Goal: Task Accomplishment & Management: Manage account settings

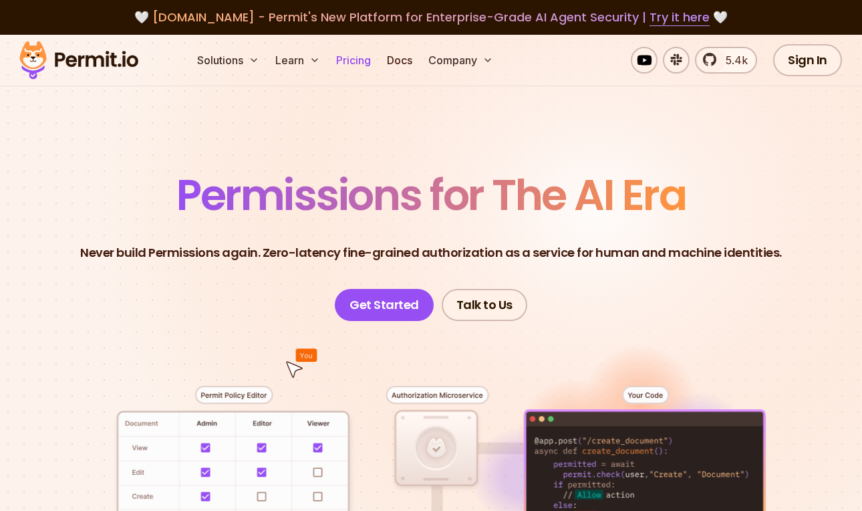
click at [359, 62] on link "Pricing" at bounding box center [353, 60] width 45 height 27
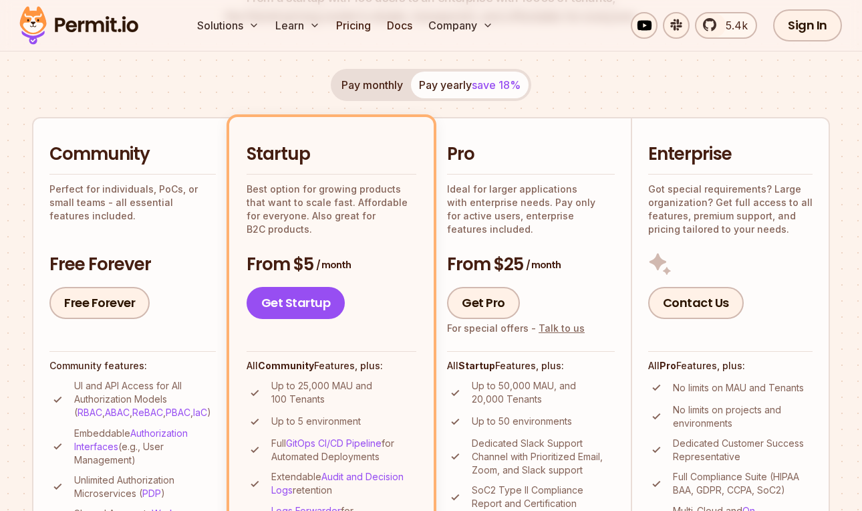
scroll to position [232, 0]
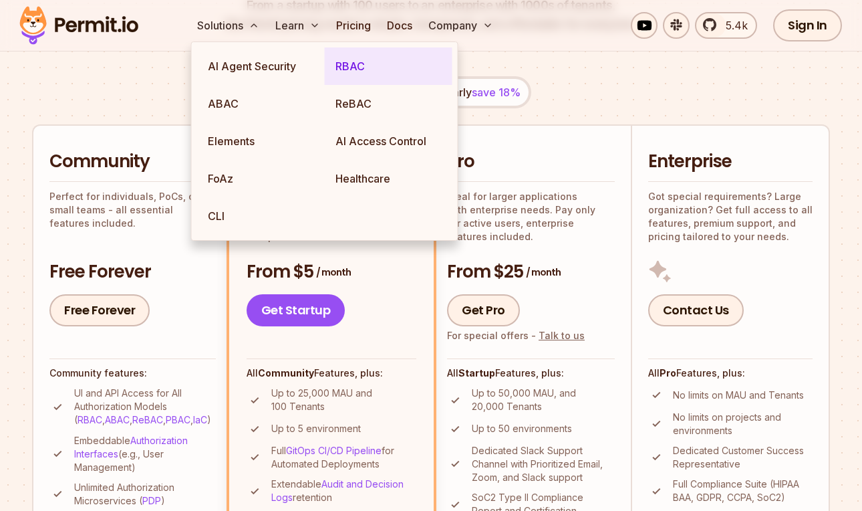
click at [364, 64] on link "RBAC" at bounding box center [389, 65] width 128 height 37
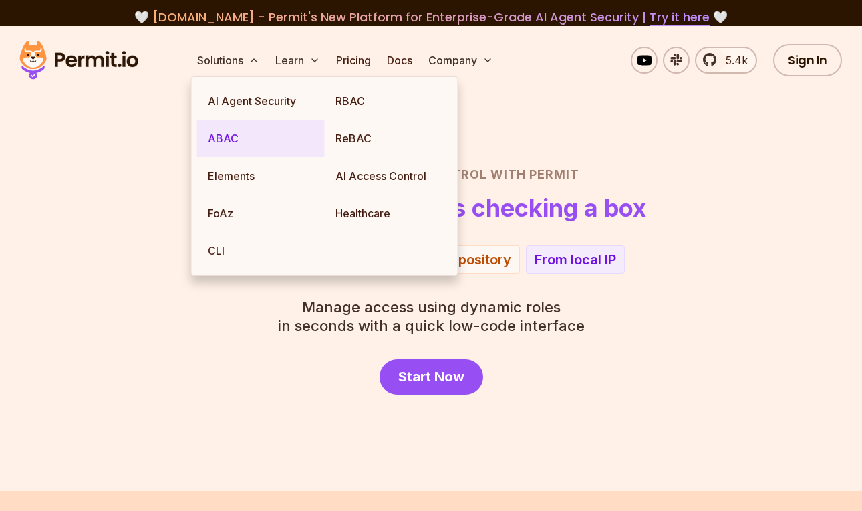
click at [246, 151] on link "ABAC" at bounding box center [261, 138] width 128 height 37
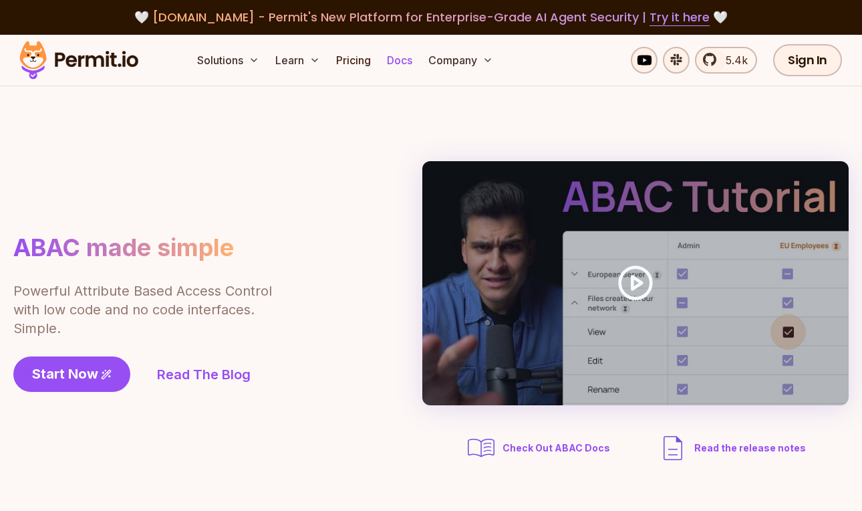
click at [400, 55] on link "Docs" at bounding box center [400, 60] width 36 height 27
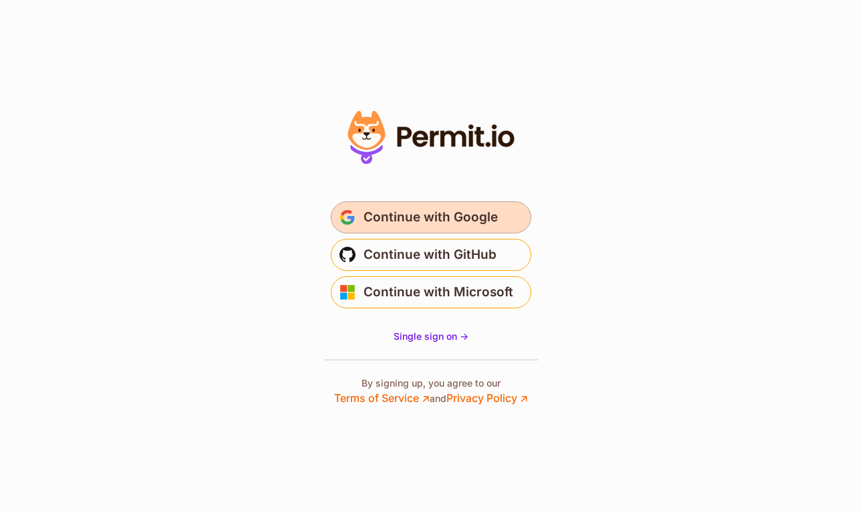
click at [498, 217] on button "Continue with Google" at bounding box center [431, 217] width 201 height 32
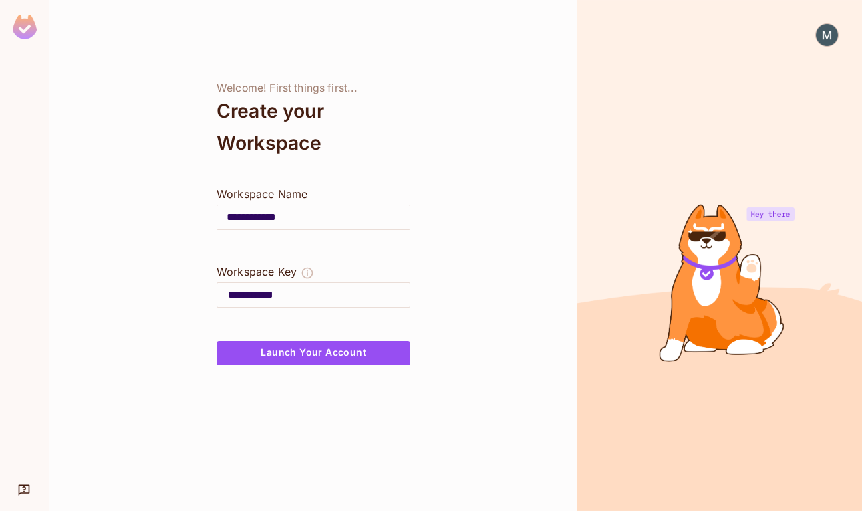
drag, startPoint x: 310, startPoint y: 222, endPoint x: 157, endPoint y: 217, distance: 152.5
click at [157, 217] on div "**********" at bounding box center [313, 255] width 528 height 511
type input "*"
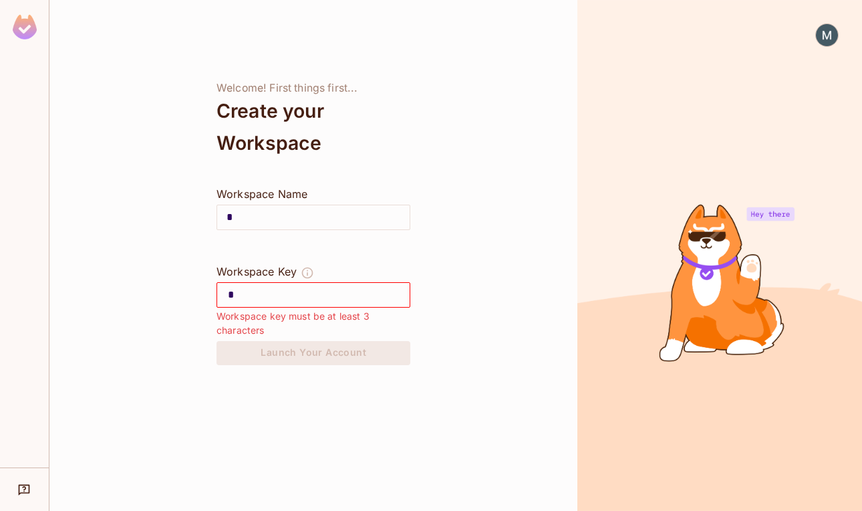
type input "**"
type input "***"
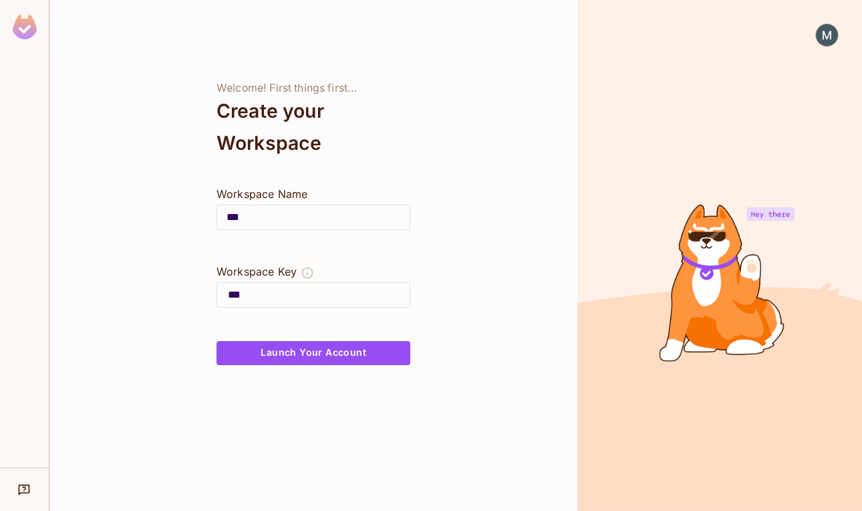
type input "****"
type input "*****"
type input "*******"
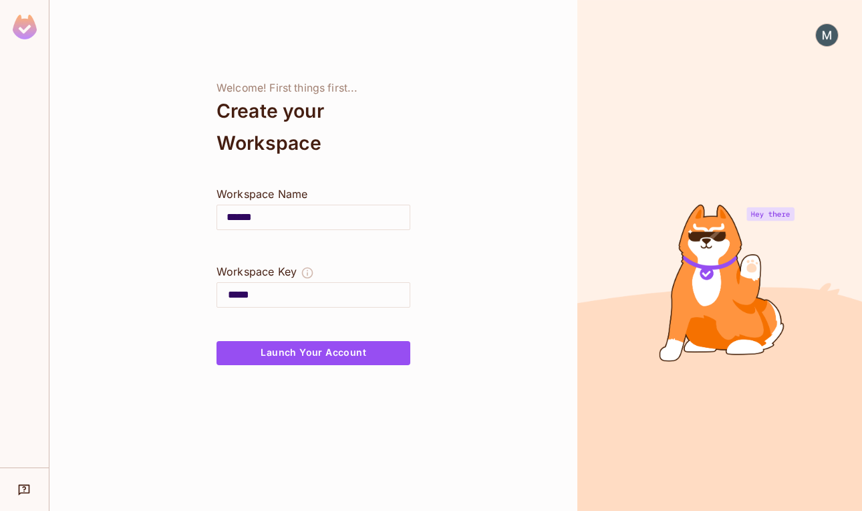
type input "******"
type input "********"
type input "*******"
type input "*********"
type input "********"
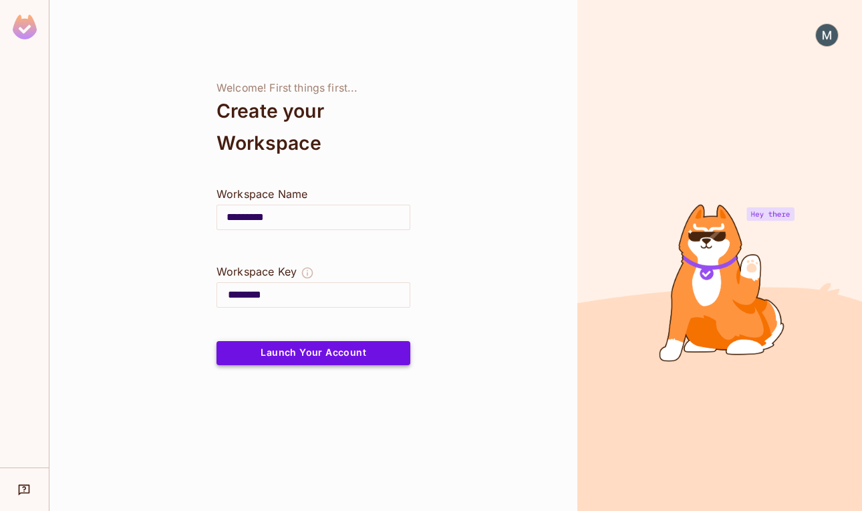
type input "*********"
click at [287, 355] on button "Launch Your Account" at bounding box center [314, 353] width 194 height 24
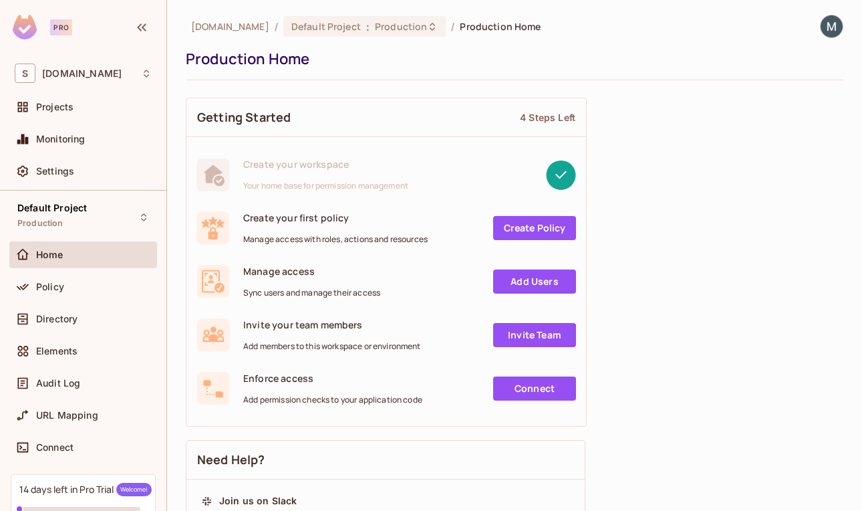
scroll to position [13, 0]
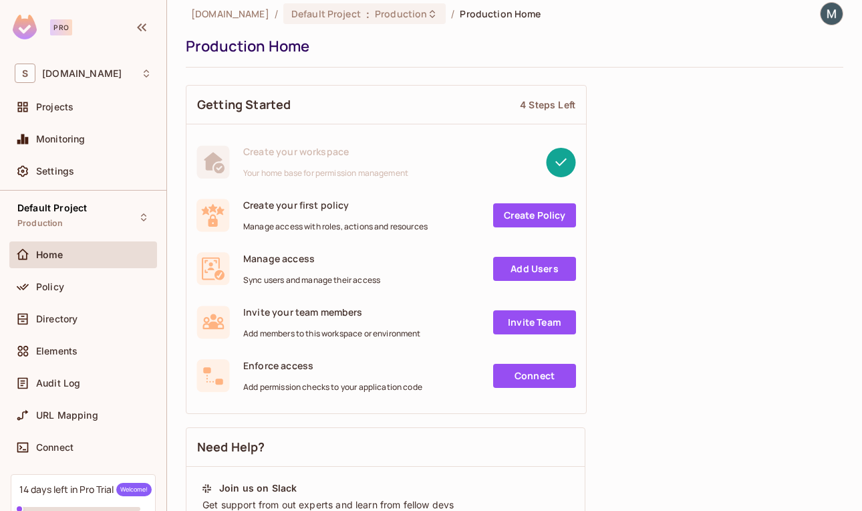
click at [540, 269] on link "Add Users" at bounding box center [534, 269] width 83 height 24
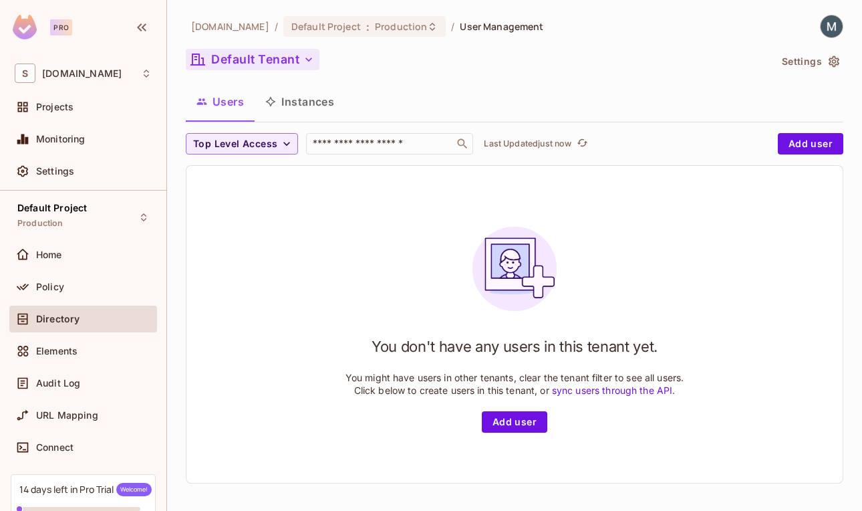
click at [290, 60] on button "Default Tenant" at bounding box center [253, 59] width 134 height 21
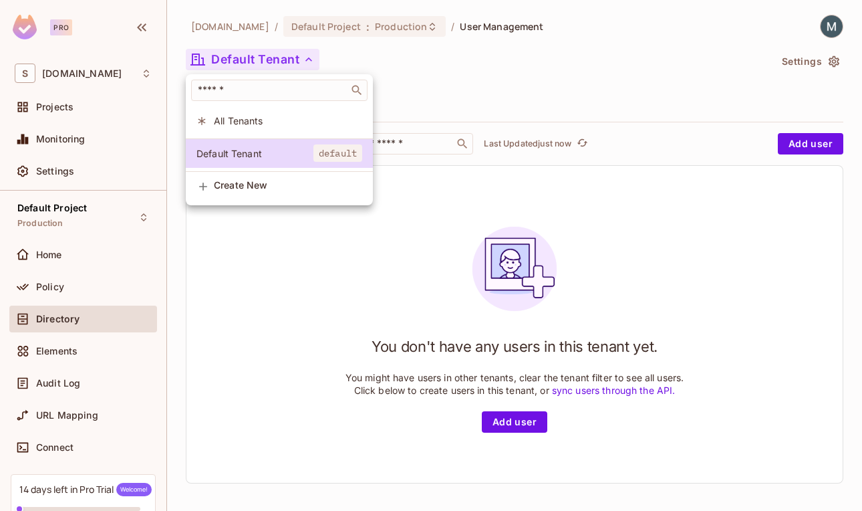
click at [249, 181] on span "Create New" at bounding box center [288, 185] width 148 height 11
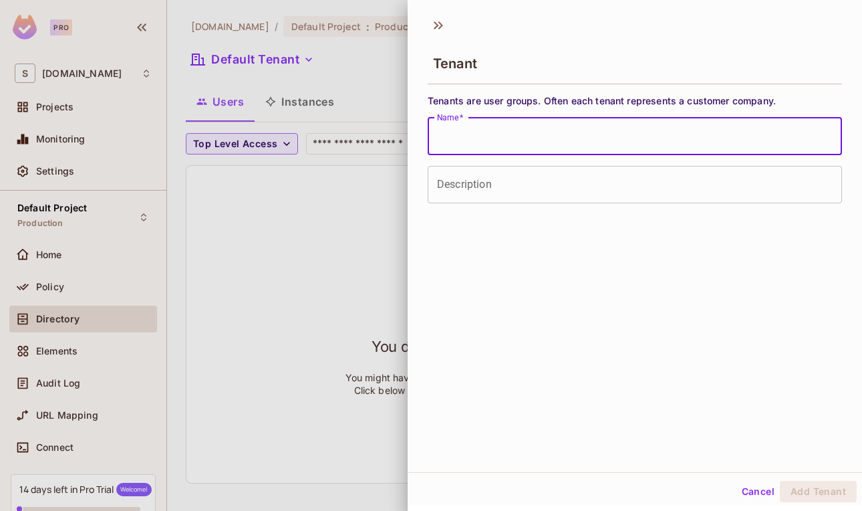
click at [475, 138] on input "Name   *" at bounding box center [635, 136] width 415 height 37
type input "**********"
click at [828, 488] on button "Add Tenant" at bounding box center [818, 491] width 77 height 21
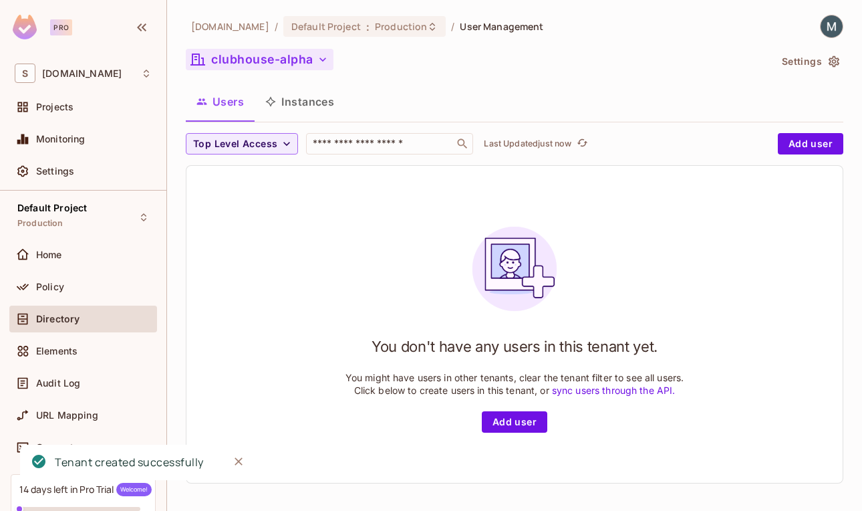
click at [268, 61] on button "clubhouse-alpha" at bounding box center [260, 59] width 148 height 21
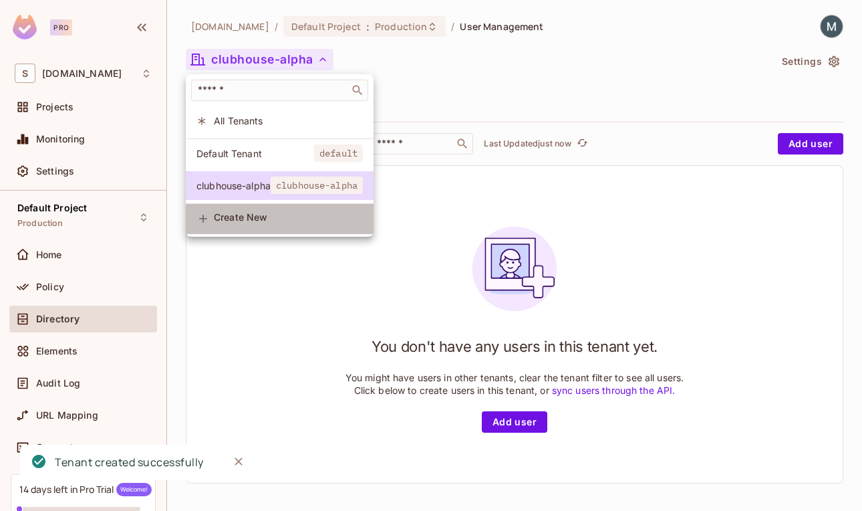
click at [249, 219] on span "Create New" at bounding box center [288, 217] width 149 height 11
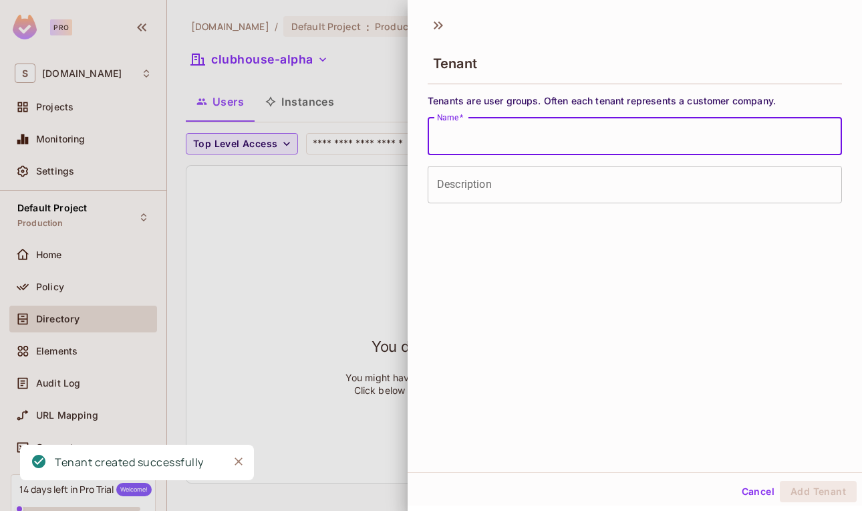
click at [455, 136] on input "Name   *" at bounding box center [635, 136] width 415 height 37
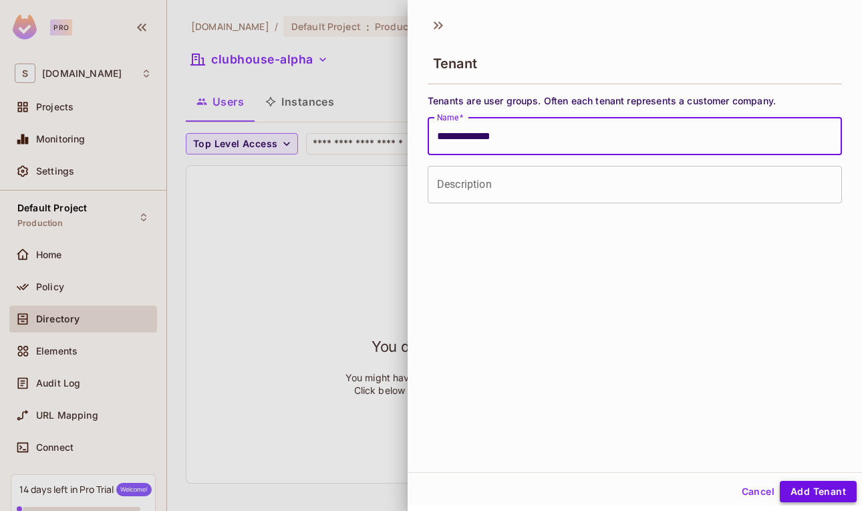
type input "**********"
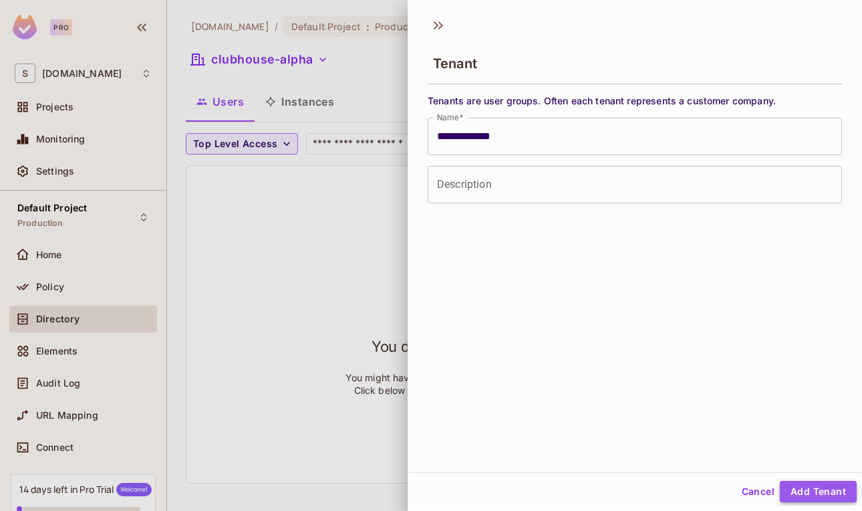
click at [816, 489] on button "Add Tenant" at bounding box center [818, 491] width 77 height 21
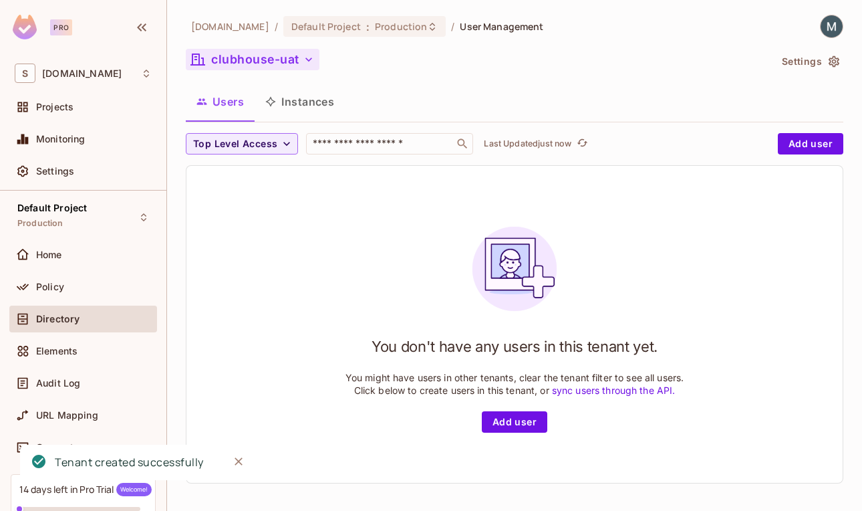
click at [294, 51] on button "clubhouse-uat" at bounding box center [253, 59] width 134 height 21
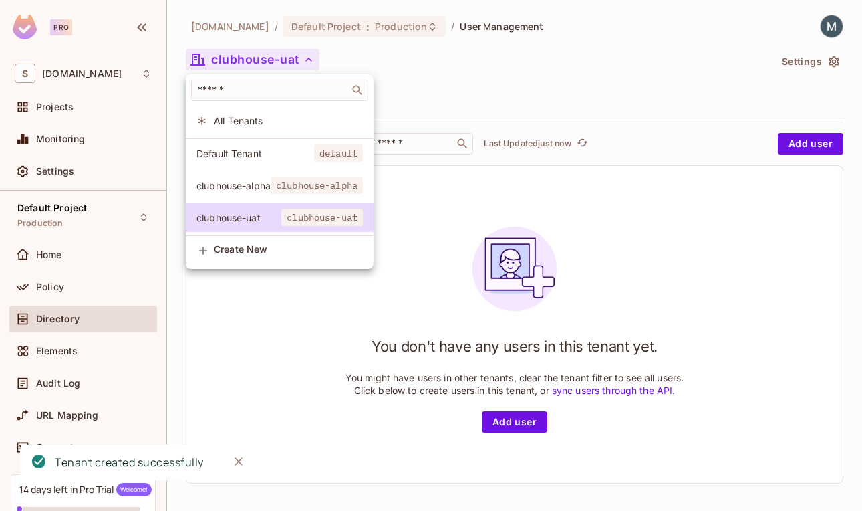
click at [263, 253] on span "Create New" at bounding box center [288, 249] width 149 height 11
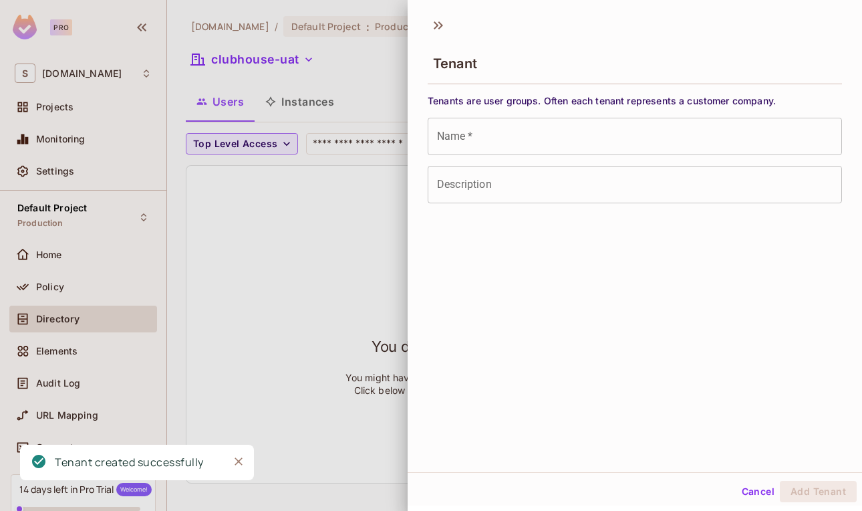
click at [517, 135] on input "Name   *" at bounding box center [635, 136] width 415 height 37
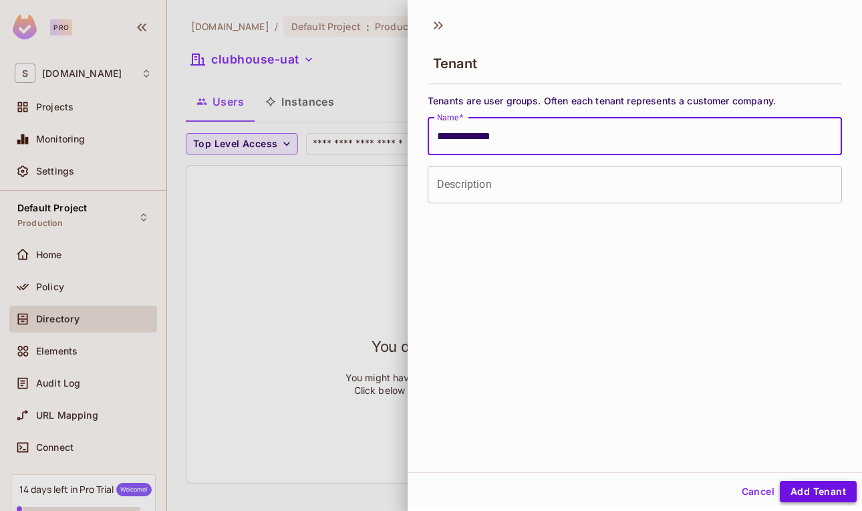
type input "**********"
click at [805, 494] on button "Add Tenant" at bounding box center [818, 491] width 77 height 21
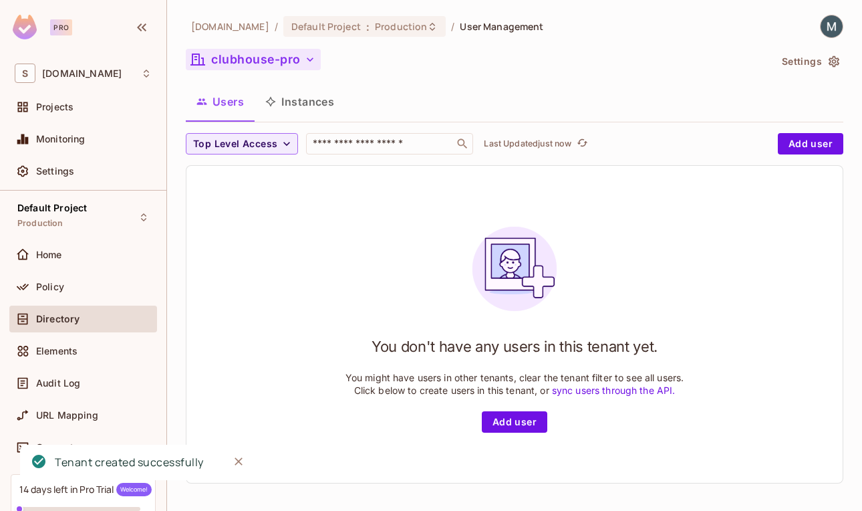
click at [273, 66] on button "clubhouse-pro" at bounding box center [253, 59] width 135 height 21
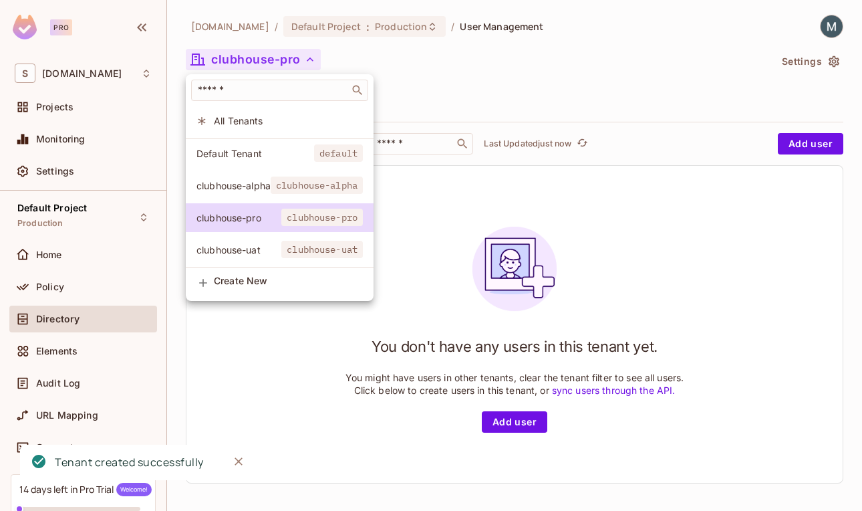
click at [257, 279] on span "Create New" at bounding box center [288, 280] width 149 height 11
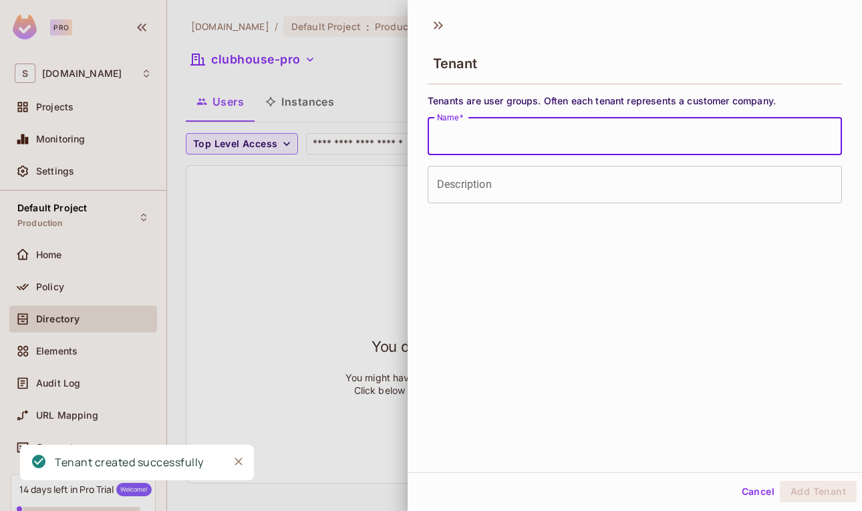
click at [485, 138] on input "Name   *" at bounding box center [635, 136] width 415 height 37
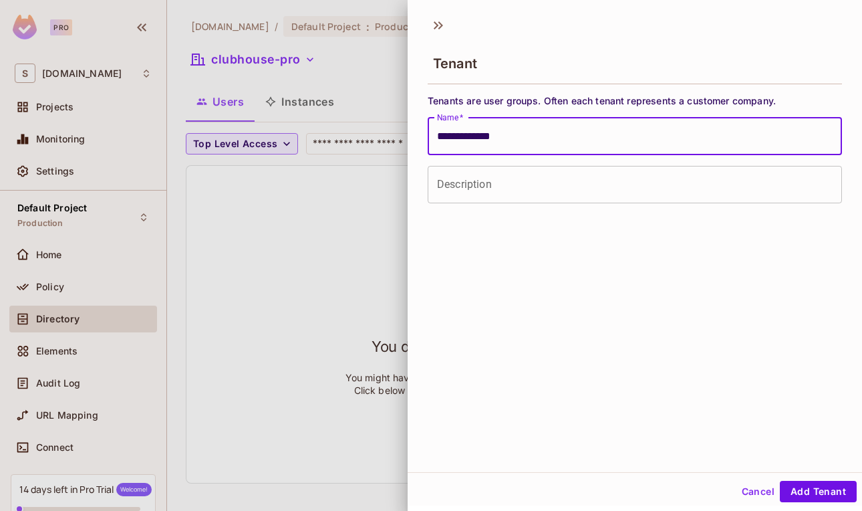
type input "**********"
click at [603, 300] on div "**********" at bounding box center [635, 240] width 455 height 463
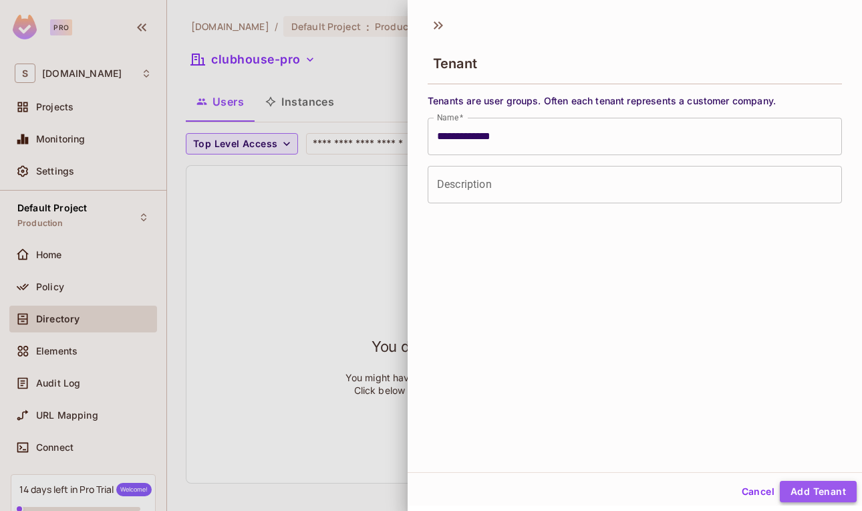
click at [822, 496] on button "Add Tenant" at bounding box center [818, 491] width 77 height 21
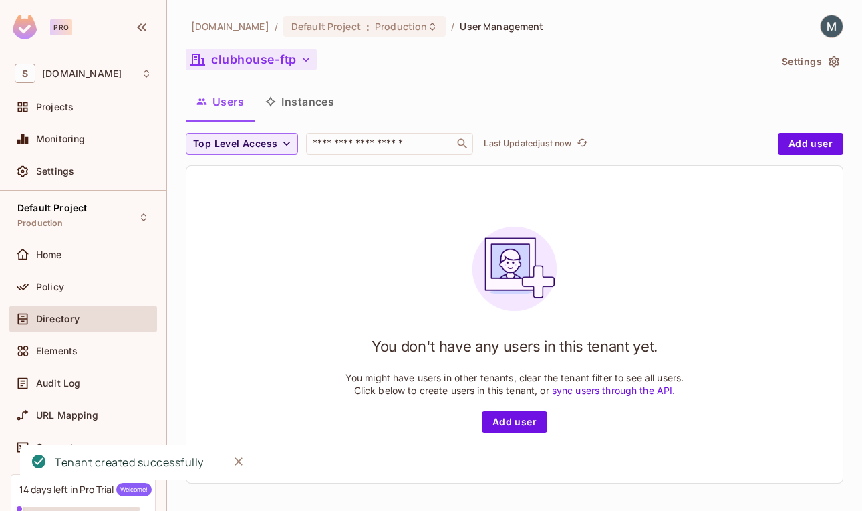
click at [258, 62] on button "clubhouse-ftp" at bounding box center [251, 59] width 131 height 21
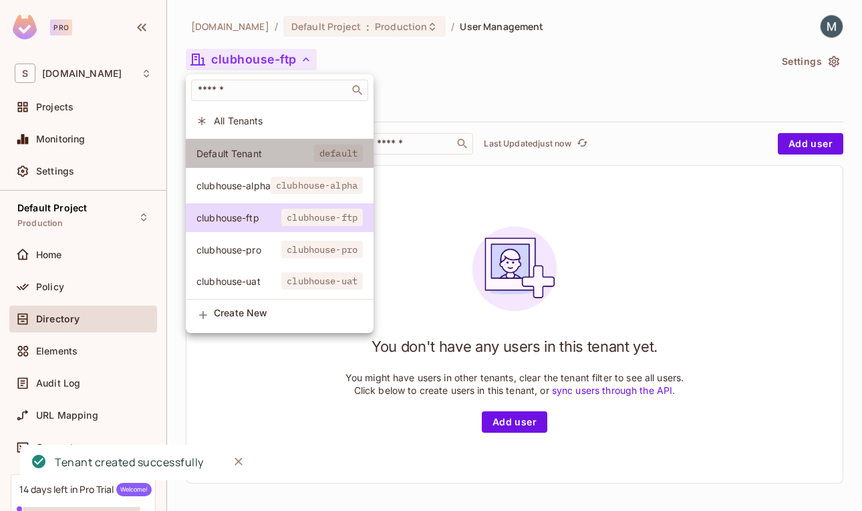
click at [305, 156] on span "Default Tenant" at bounding box center [256, 153] width 118 height 13
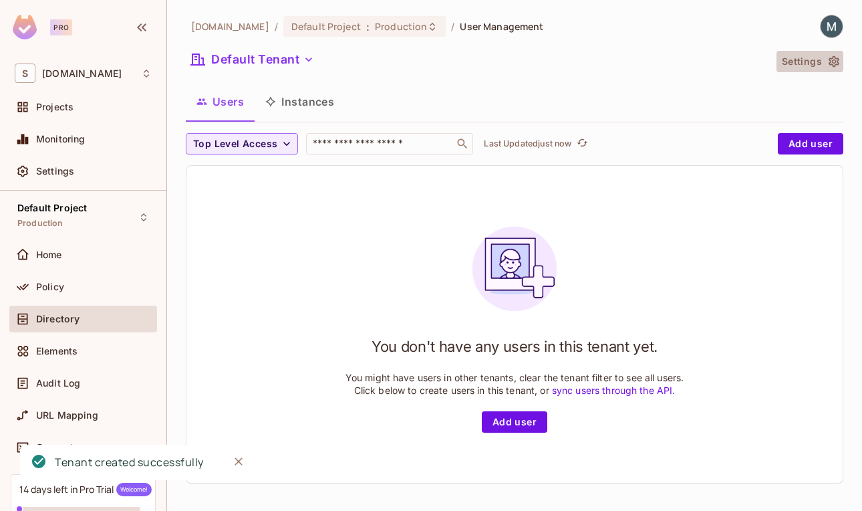
click at [837, 60] on icon "button" at bounding box center [834, 61] width 11 height 11
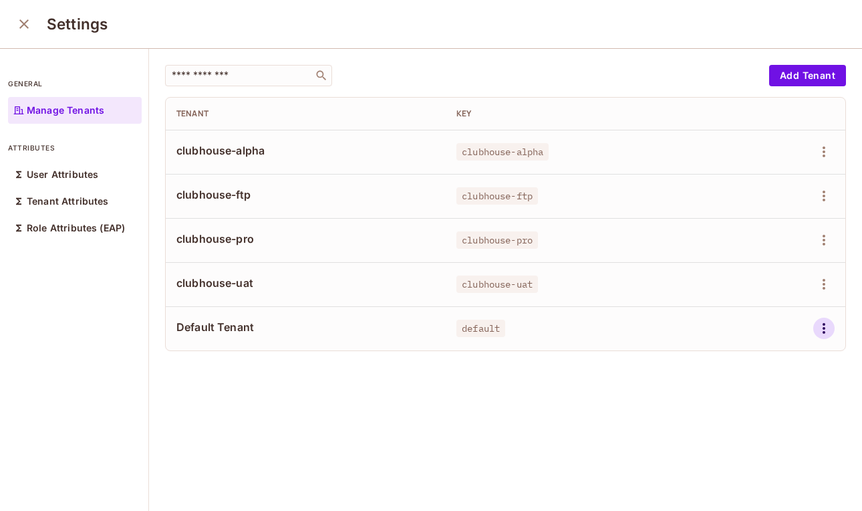
click at [822, 326] on icon "button" at bounding box center [824, 328] width 16 height 16
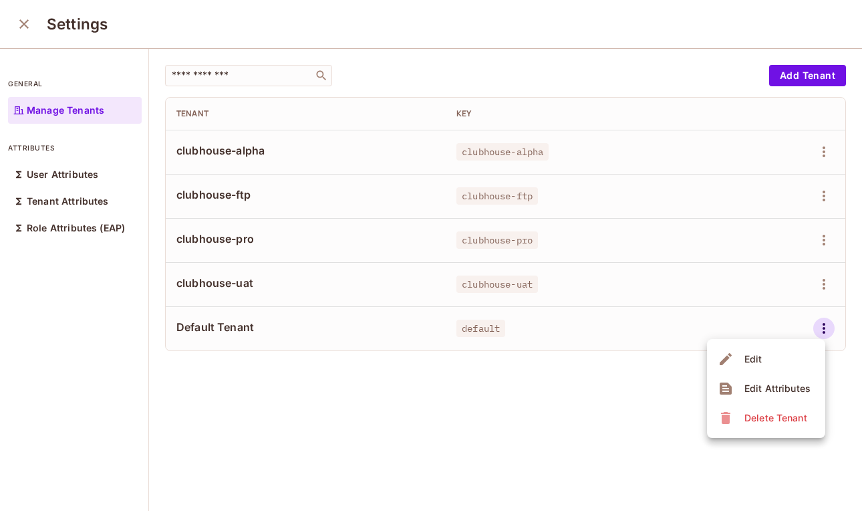
click at [779, 417] on div "Delete Tenant" at bounding box center [776, 417] width 63 height 13
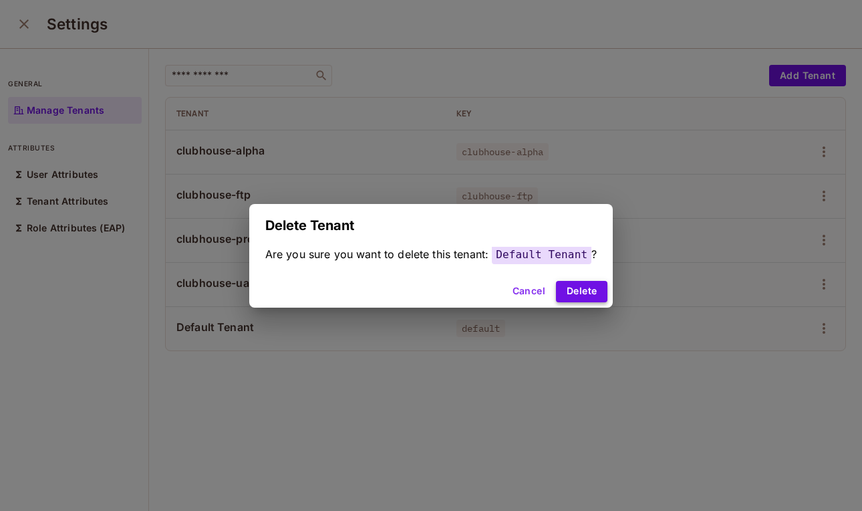
click at [589, 281] on button "Delete" at bounding box center [581, 291] width 51 height 21
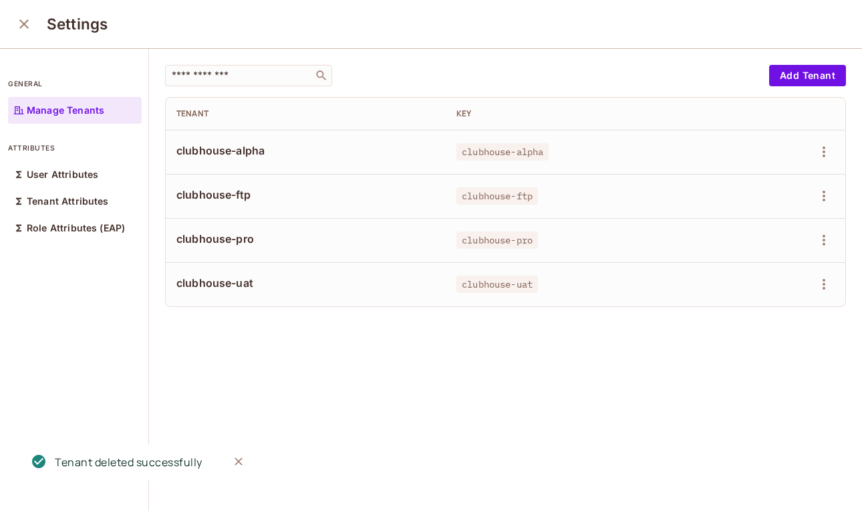
click at [94, 110] on p "Manage Tenants" at bounding box center [66, 110] width 78 height 11
click at [23, 15] on button "close" at bounding box center [24, 24] width 27 height 27
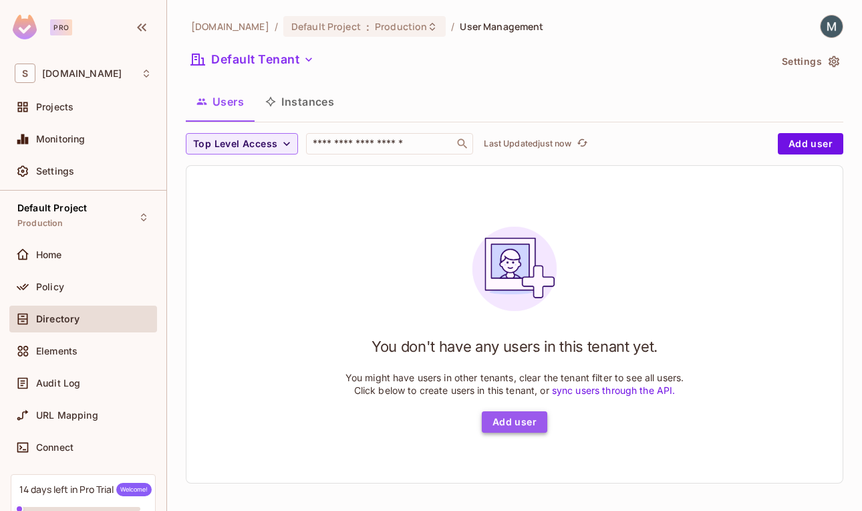
click at [529, 423] on button "Add user" at bounding box center [515, 421] width 66 height 21
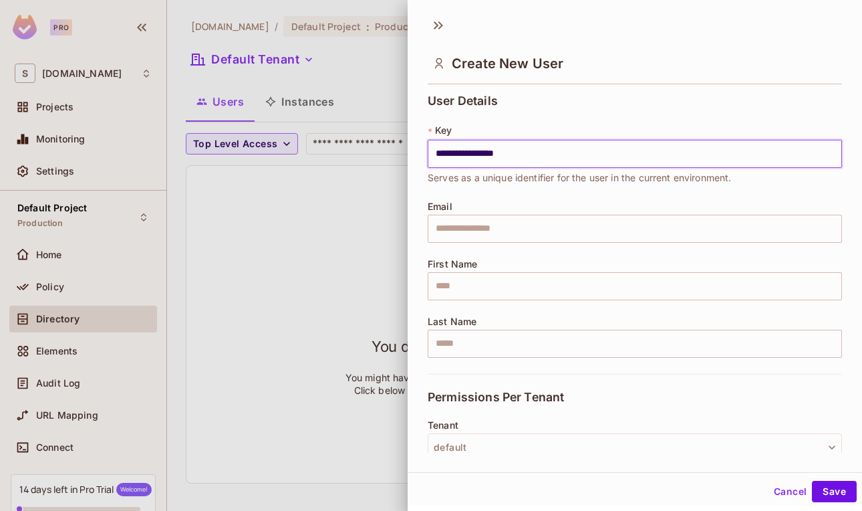
type input "**********"
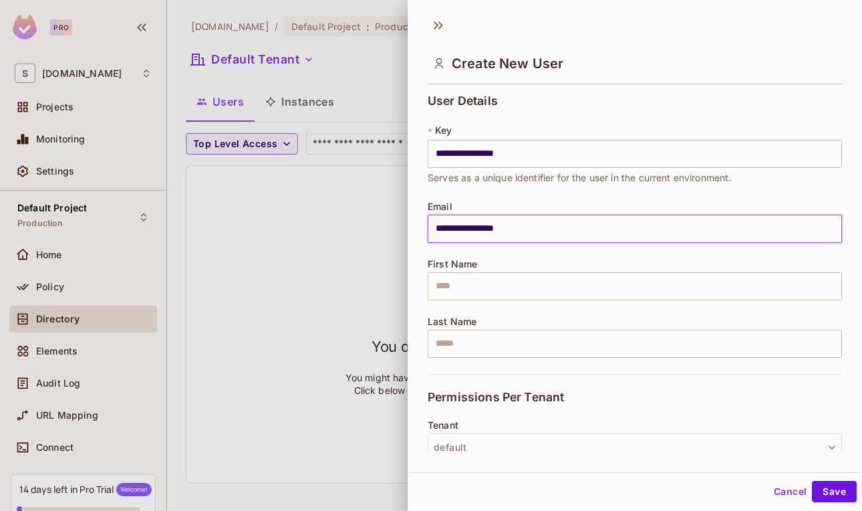
type input "**********"
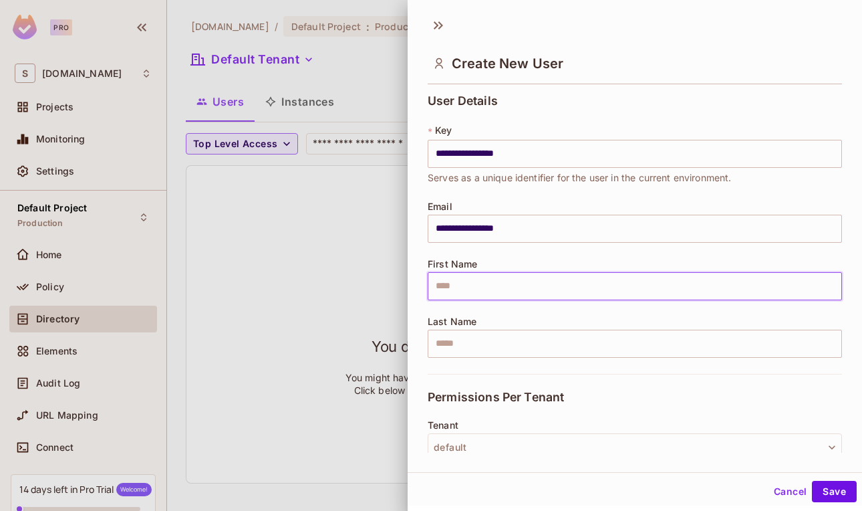
type input "*"
type input "****"
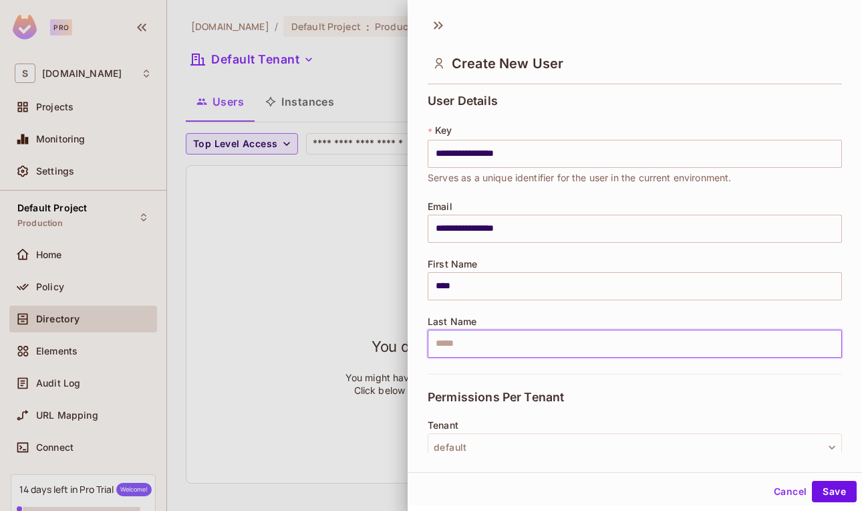
type input "*"
type input "******"
click at [687, 406] on div "Permissions Per Tenant" at bounding box center [635, 397] width 415 height 46
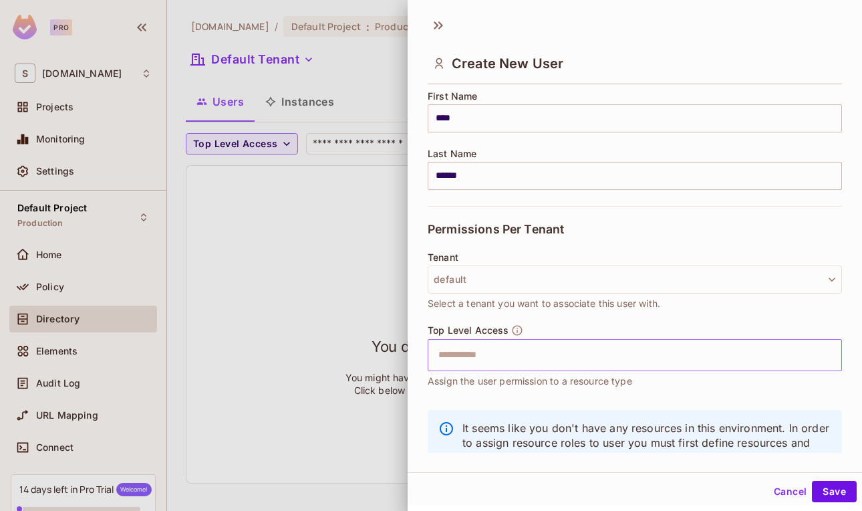
scroll to position [182, 0]
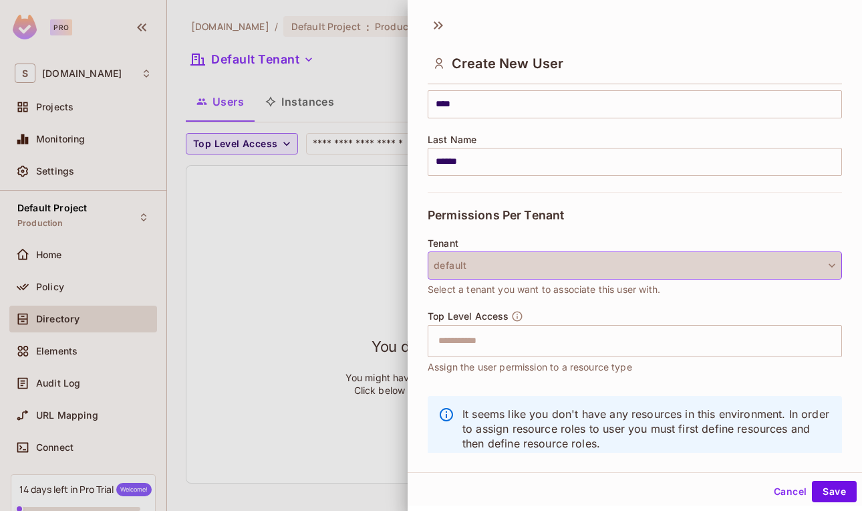
click at [724, 274] on button "default" at bounding box center [635, 265] width 415 height 28
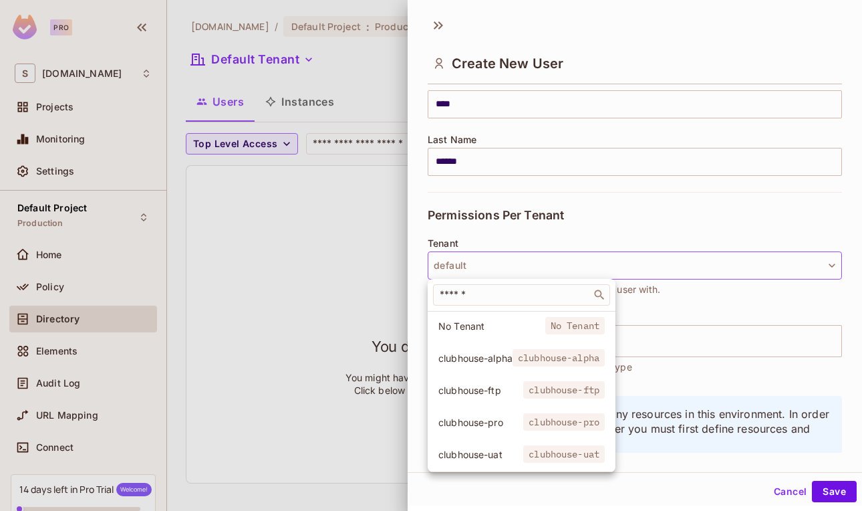
click at [676, 213] on div at bounding box center [431, 255] width 862 height 511
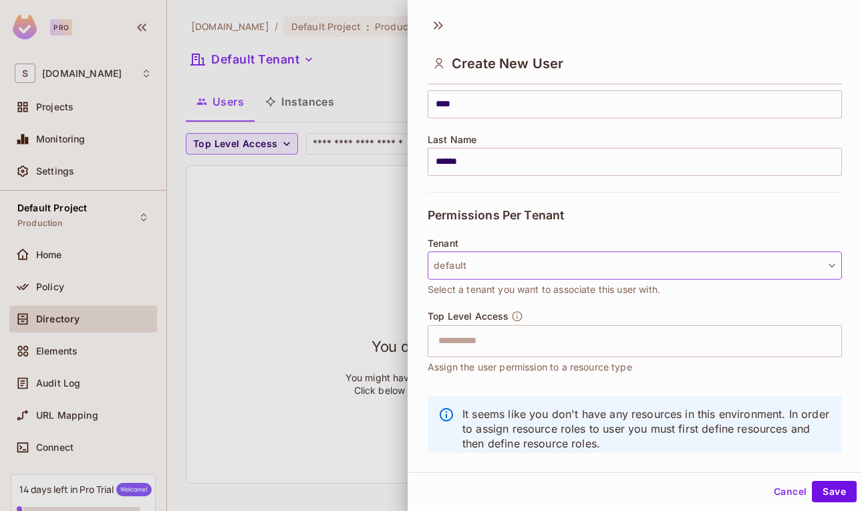
click at [543, 263] on button "default" at bounding box center [635, 265] width 415 height 28
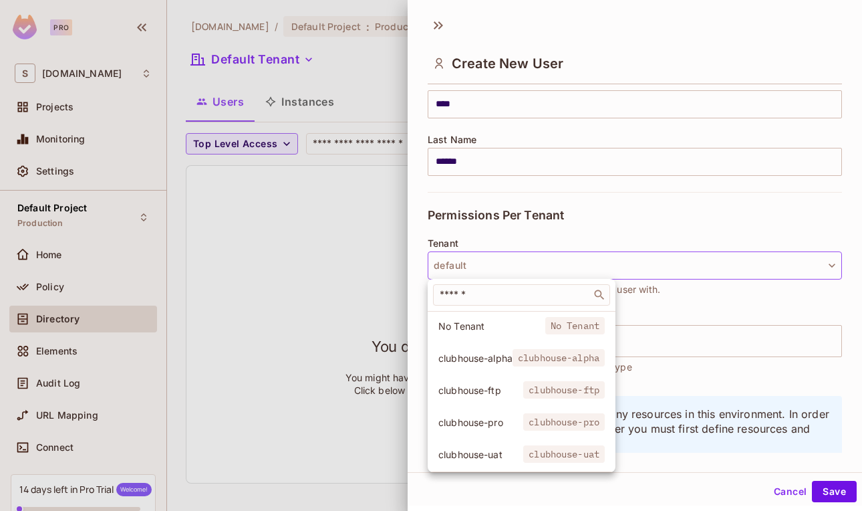
click at [613, 211] on div at bounding box center [431, 255] width 862 height 511
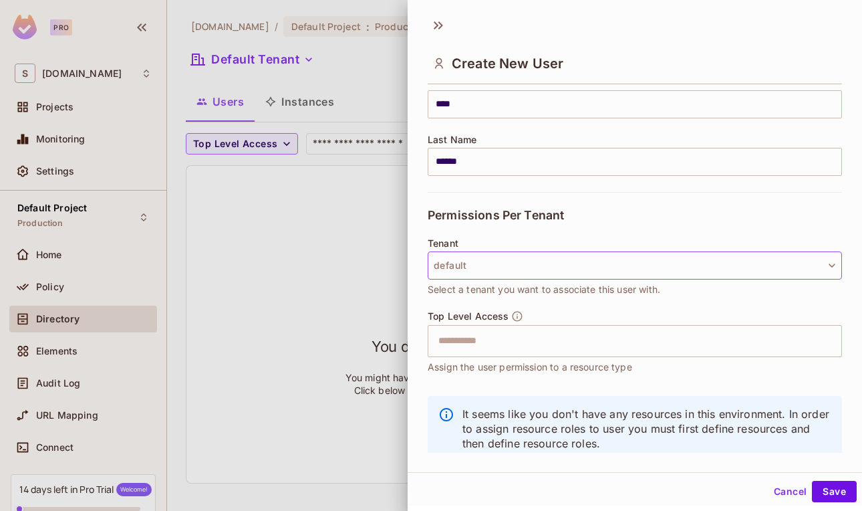
click at [650, 262] on button "default" at bounding box center [635, 265] width 415 height 28
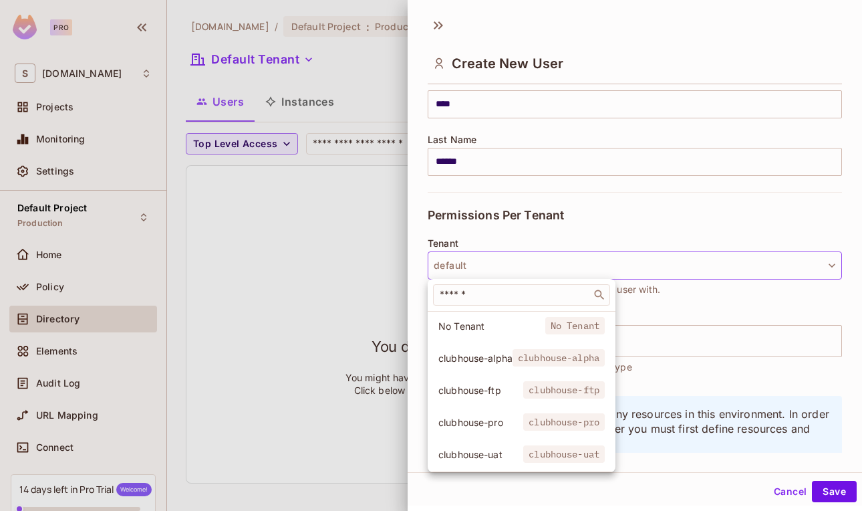
click at [509, 359] on span "clubhouse-alpha" at bounding box center [476, 358] width 74 height 13
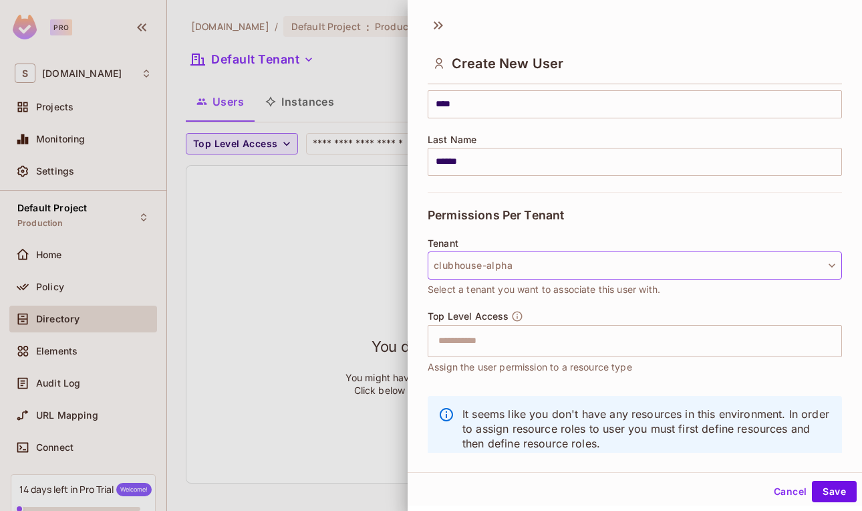
click at [547, 263] on button "clubhouse-alpha" at bounding box center [635, 265] width 415 height 28
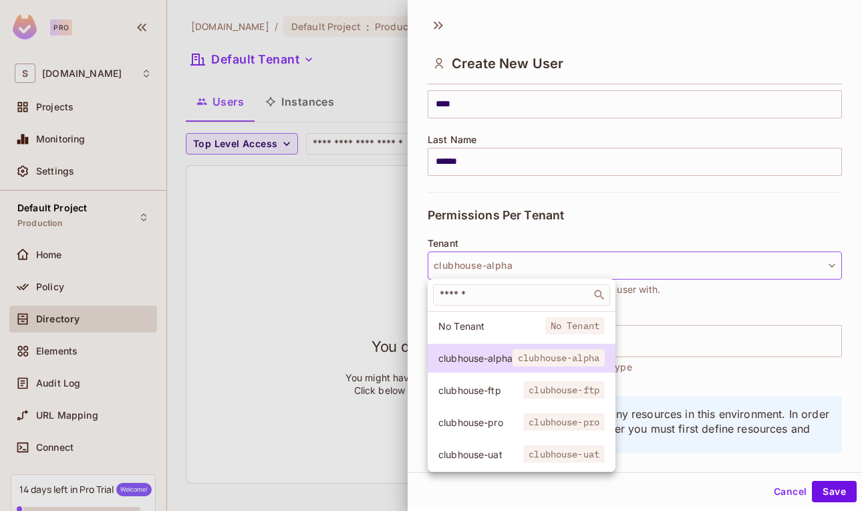
click at [497, 388] on span "clubhouse-ftp" at bounding box center [481, 390] width 85 height 13
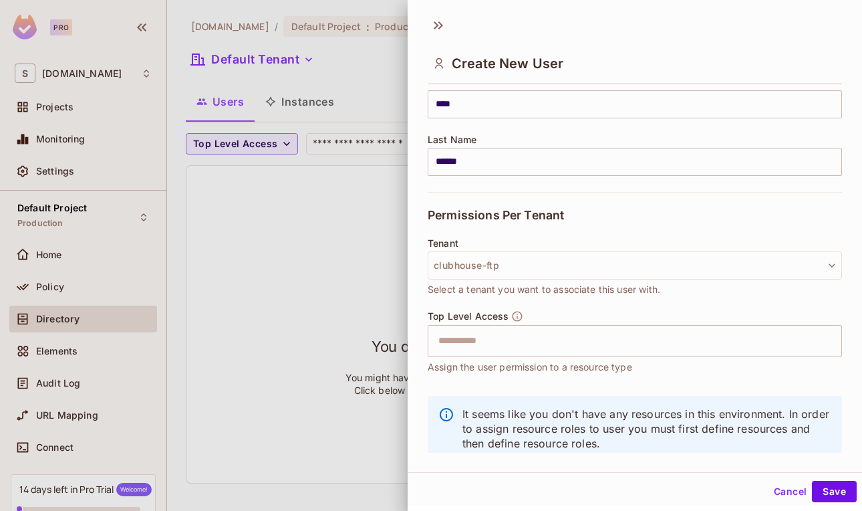
scroll to position [212, 0]
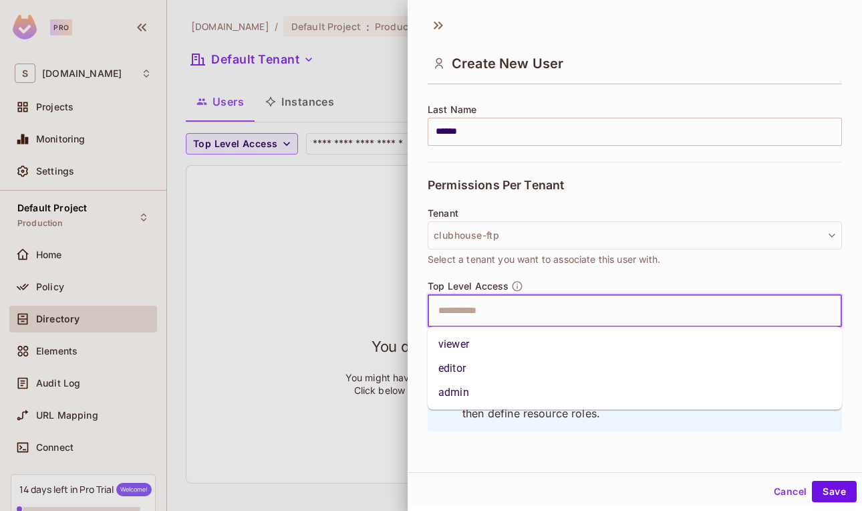
click at [556, 317] on input "text" at bounding box center [624, 311] width 386 height 27
click at [543, 393] on li "admin" at bounding box center [635, 392] width 415 height 24
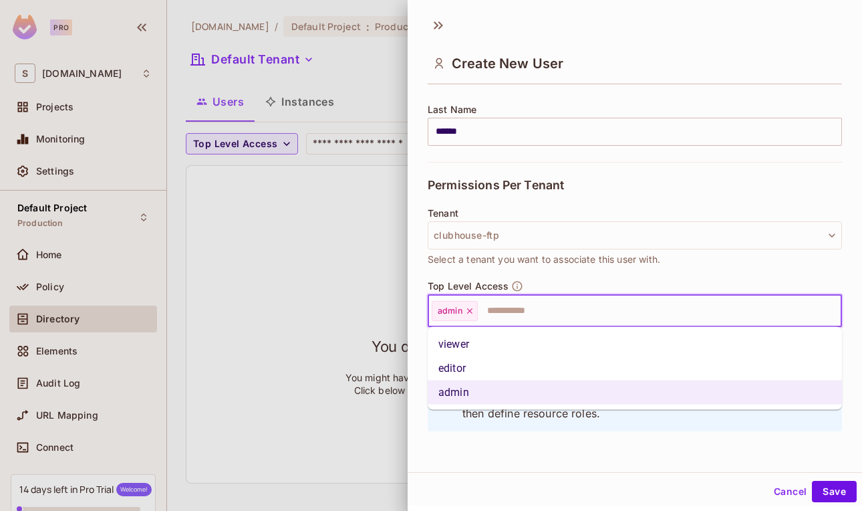
click at [529, 314] on input "text" at bounding box center [647, 311] width 337 height 27
click at [502, 371] on li "editor" at bounding box center [635, 368] width 415 height 24
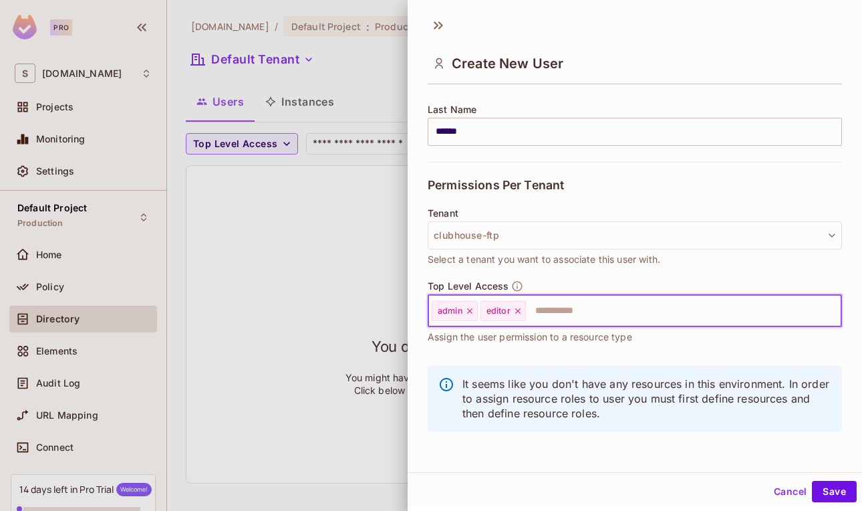
click at [536, 304] on input "text" at bounding box center [672, 311] width 289 height 27
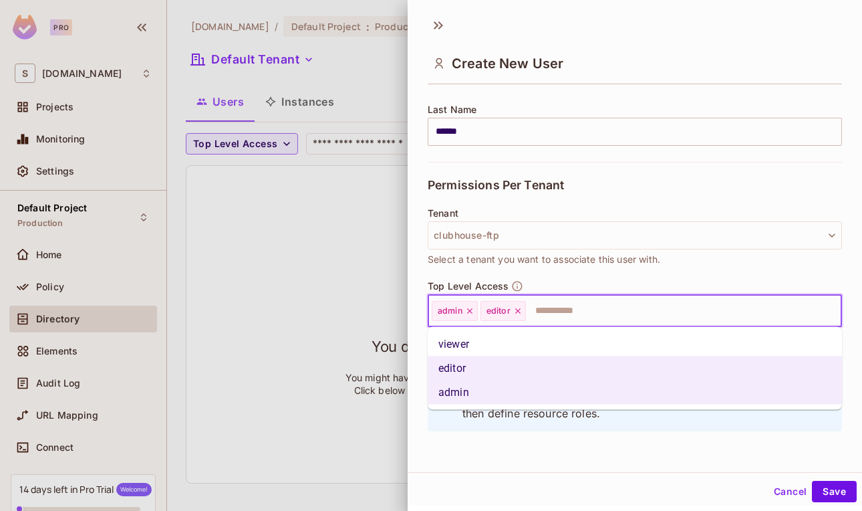
click at [505, 346] on li "viewer" at bounding box center [635, 344] width 415 height 24
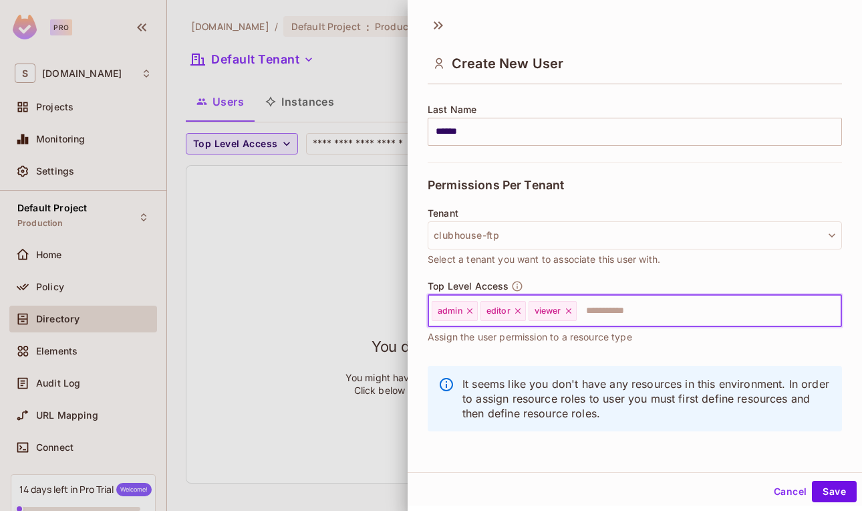
click at [610, 273] on div "Tenant clubhouse-ftp Select a tenant you want to associate this user with." at bounding box center [635, 244] width 415 height 72
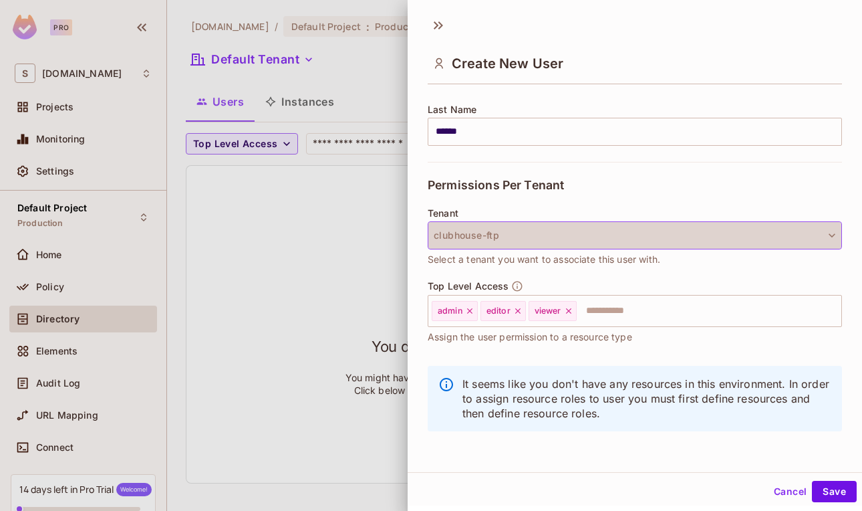
click at [564, 242] on button "clubhouse-ftp" at bounding box center [635, 235] width 415 height 28
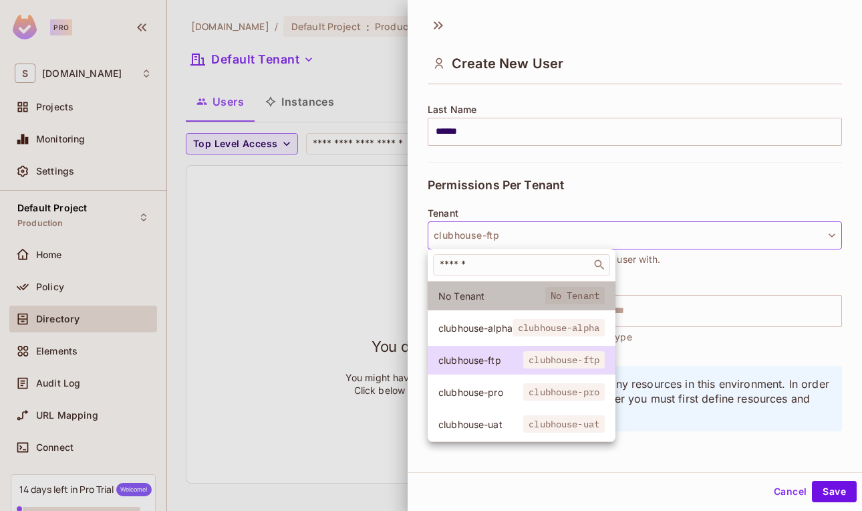
click at [501, 300] on span "No Tenant" at bounding box center [492, 296] width 107 height 13
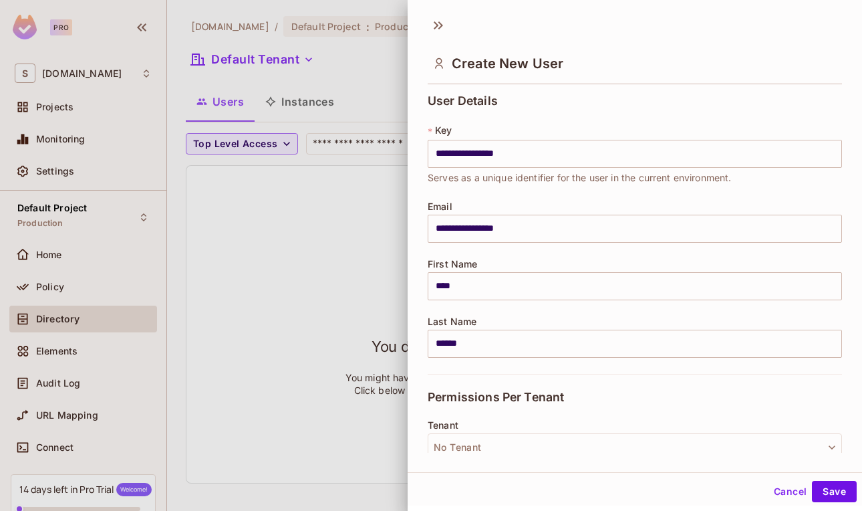
scroll to position [121, 0]
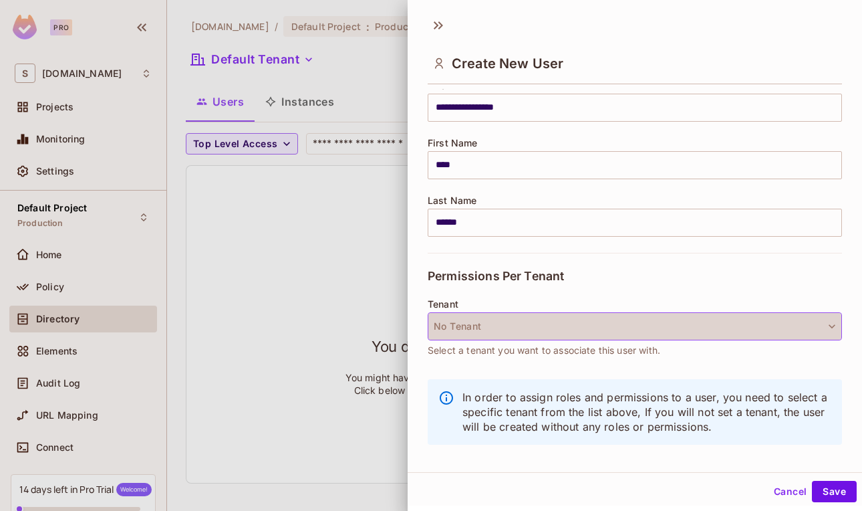
click at [646, 316] on button "No Tenant" at bounding box center [635, 326] width 415 height 28
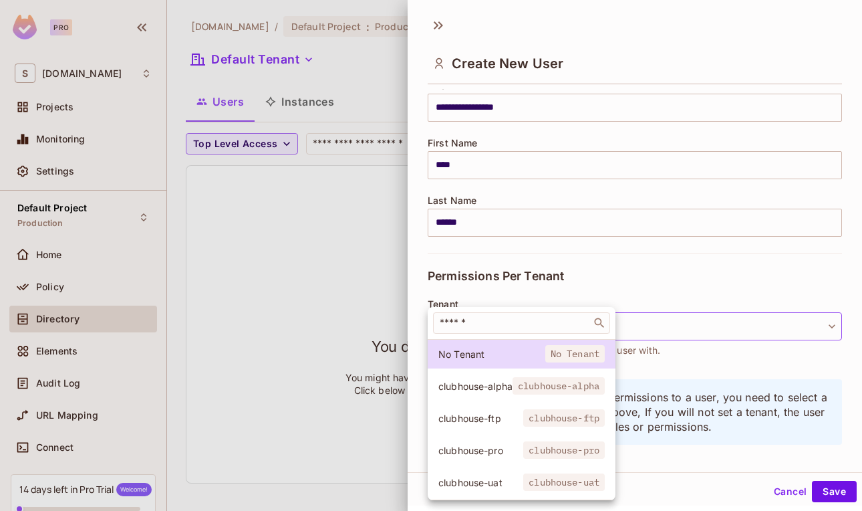
click at [588, 383] on span "clubhouse-alpha" at bounding box center [559, 385] width 92 height 17
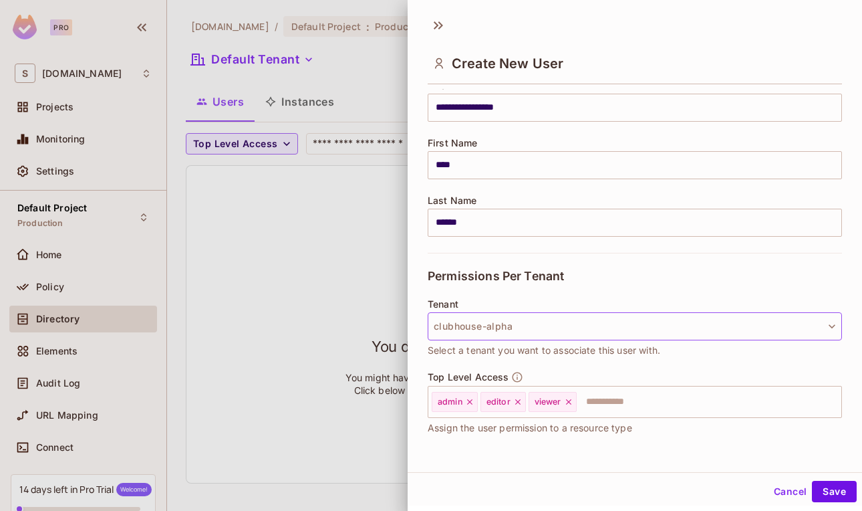
click at [589, 329] on button "clubhouse-alpha" at bounding box center [635, 326] width 415 height 28
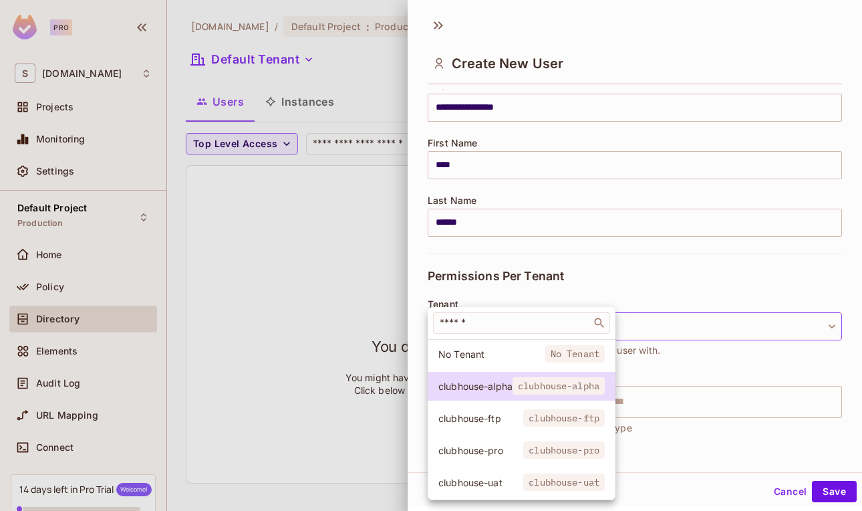
click at [554, 413] on span "clubhouse-ftp" at bounding box center [565, 417] width 82 height 17
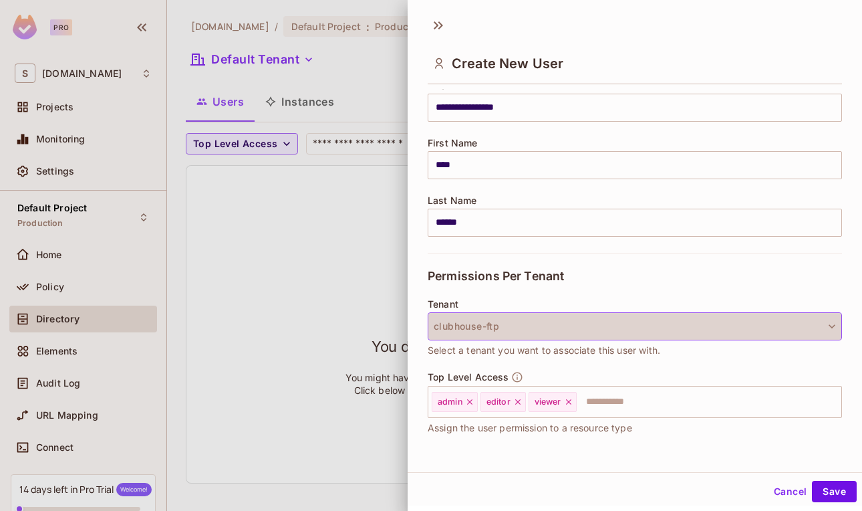
click at [669, 329] on button "clubhouse-ftp" at bounding box center [635, 326] width 415 height 28
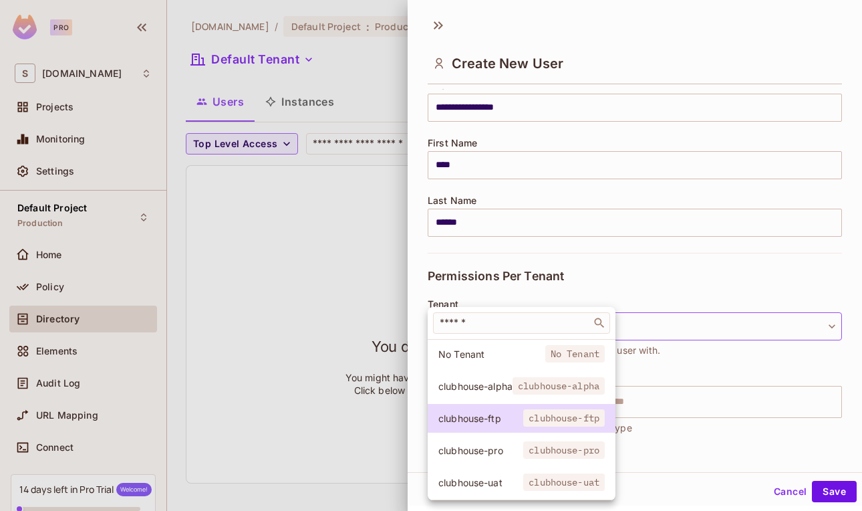
click at [597, 230] on div at bounding box center [431, 255] width 862 height 511
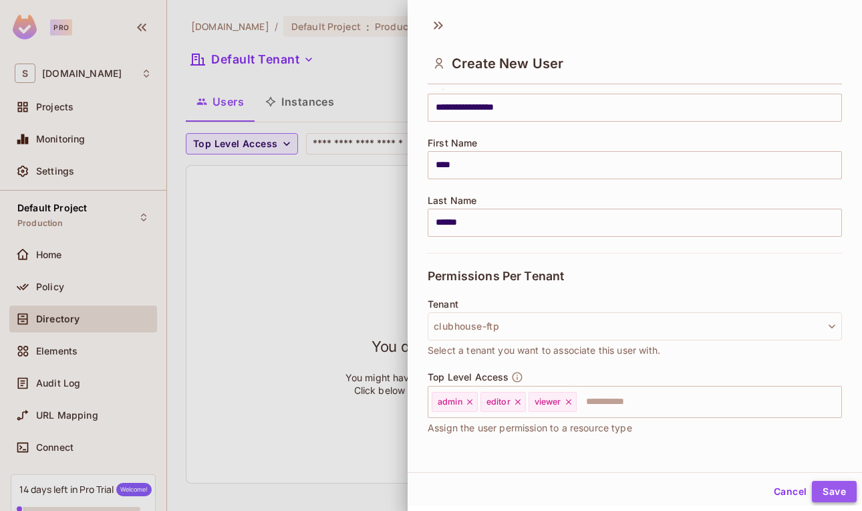
click at [842, 493] on button "Save" at bounding box center [834, 491] width 45 height 21
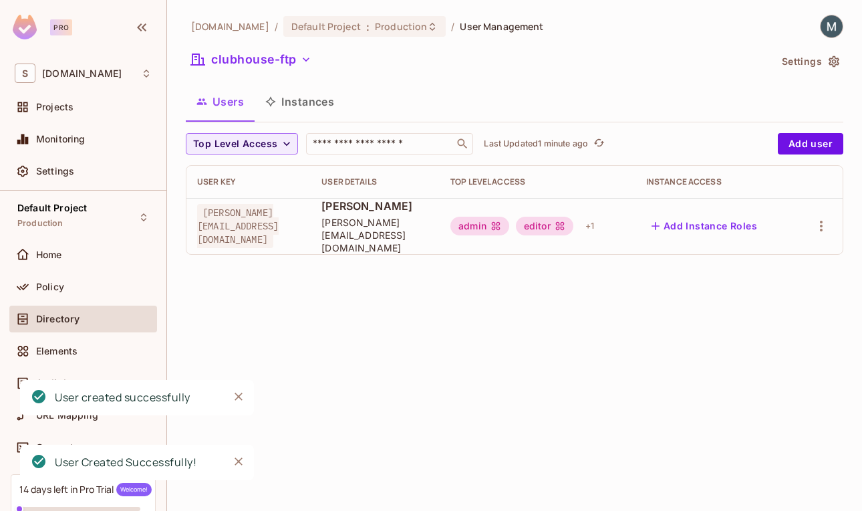
click at [306, 94] on button "Instances" at bounding box center [300, 101] width 90 height 33
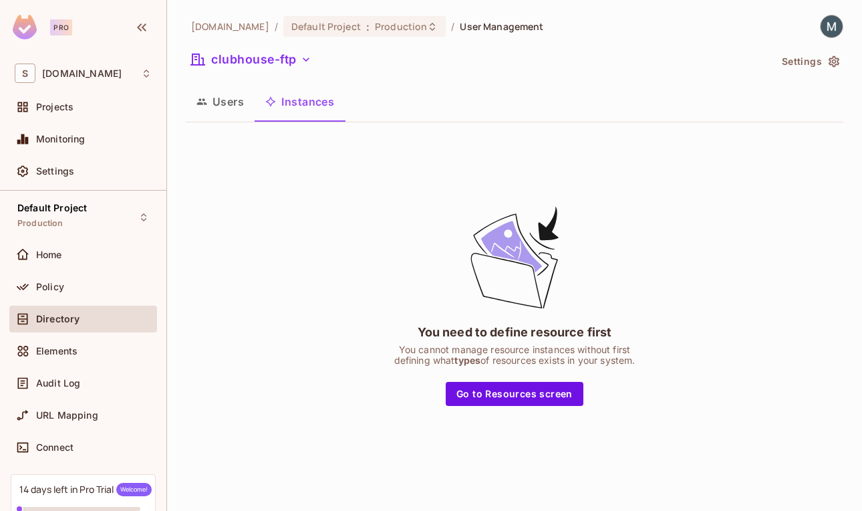
click at [244, 108] on button "Users" at bounding box center [220, 101] width 69 height 33
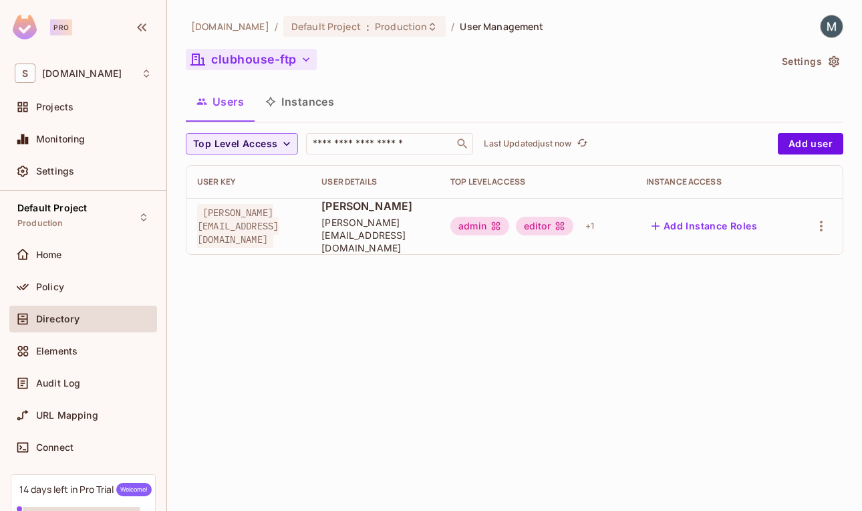
click at [292, 59] on button "clubhouse-ftp" at bounding box center [251, 59] width 131 height 21
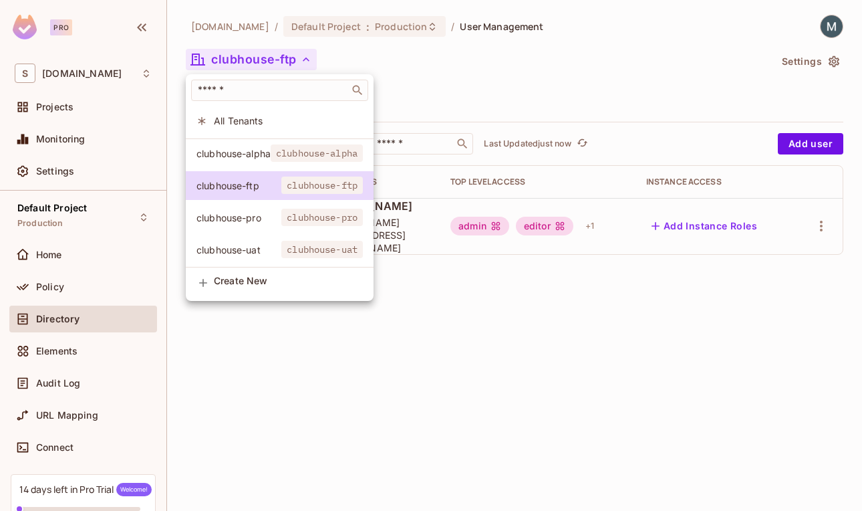
click at [260, 150] on span "clubhouse-alpha" at bounding box center [234, 153] width 74 height 13
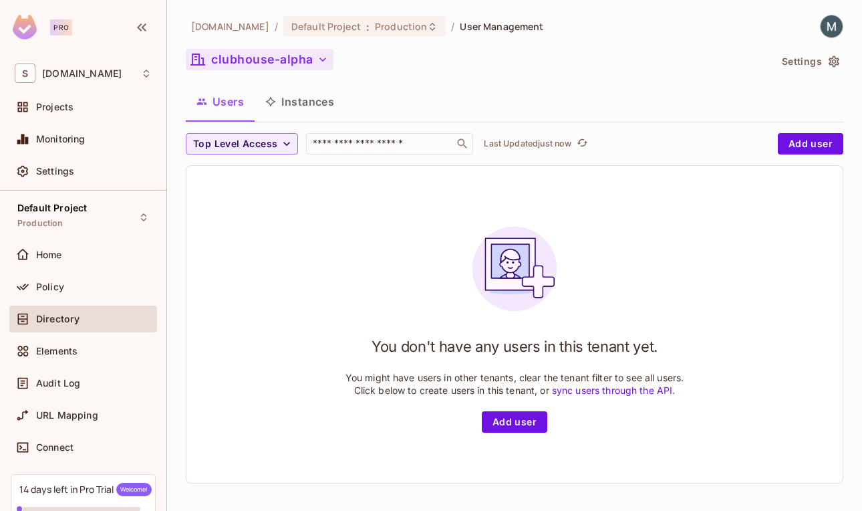
click at [270, 60] on button "clubhouse-alpha" at bounding box center [260, 59] width 148 height 21
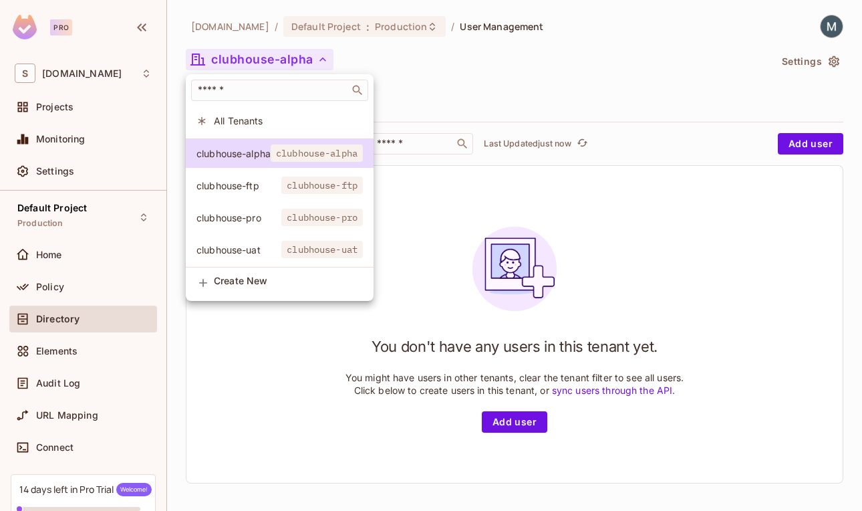
click at [481, 68] on div at bounding box center [431, 255] width 862 height 511
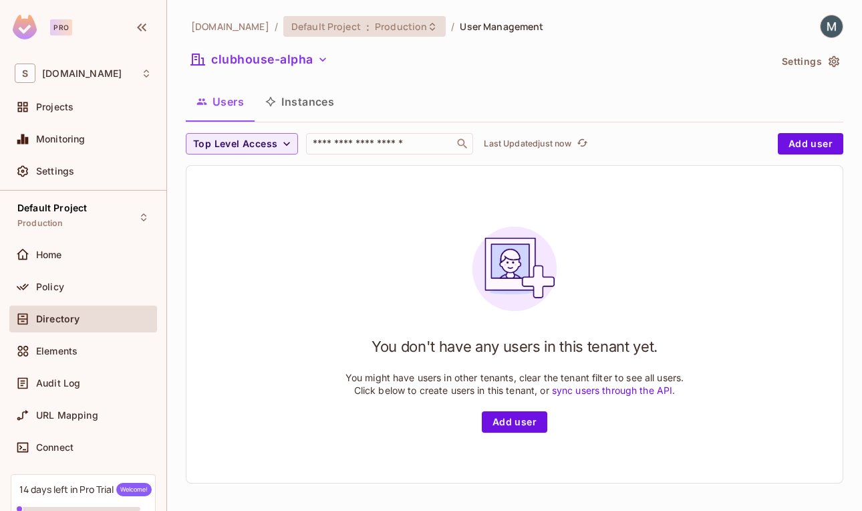
click at [326, 29] on div "Default Project : Production" at bounding box center [357, 26] width 130 height 13
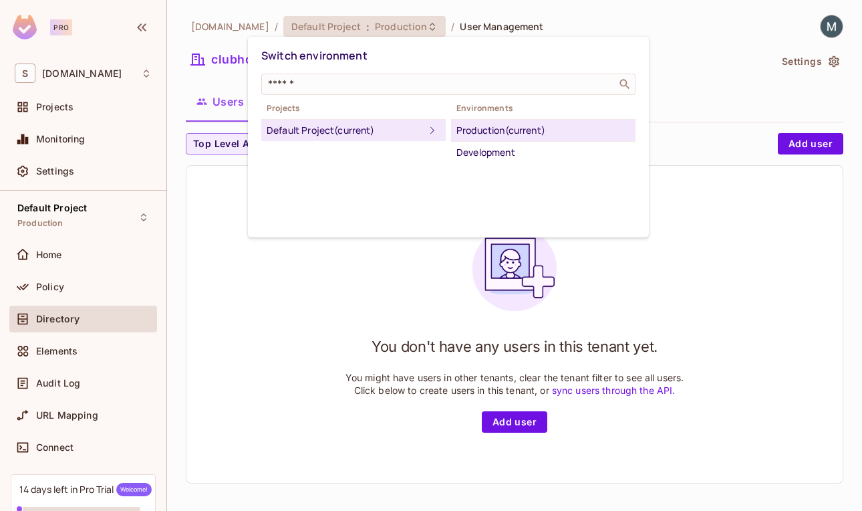
click at [358, 132] on div "Default Project (current)" at bounding box center [346, 130] width 158 height 16
click at [346, 199] on div "Switch environment ​ Projects Default Project (current) Environments Production…" at bounding box center [448, 137] width 401 height 201
click at [84, 115] on div at bounding box center [431, 255] width 862 height 511
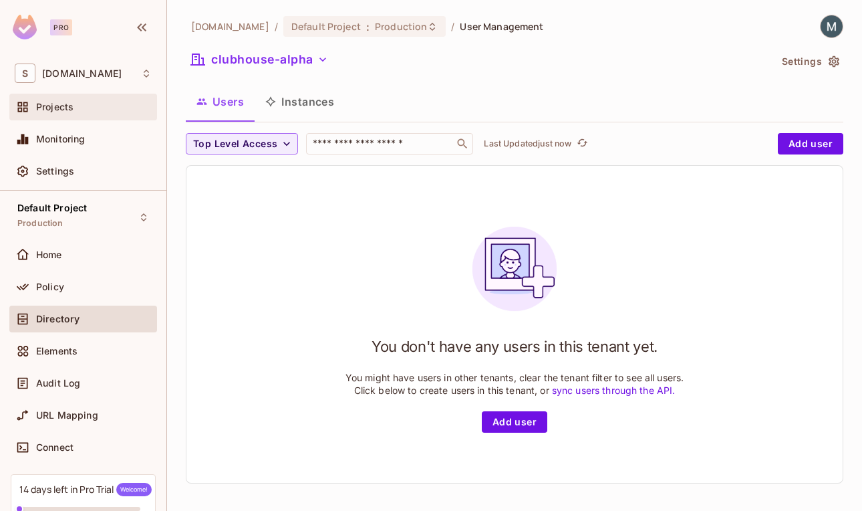
click at [61, 110] on span "Projects" at bounding box center [54, 107] width 37 height 11
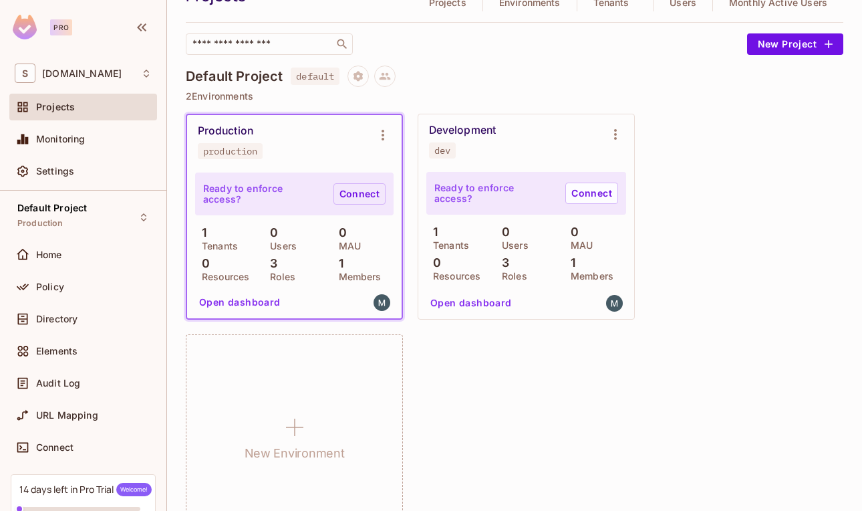
scroll to position [73, 0]
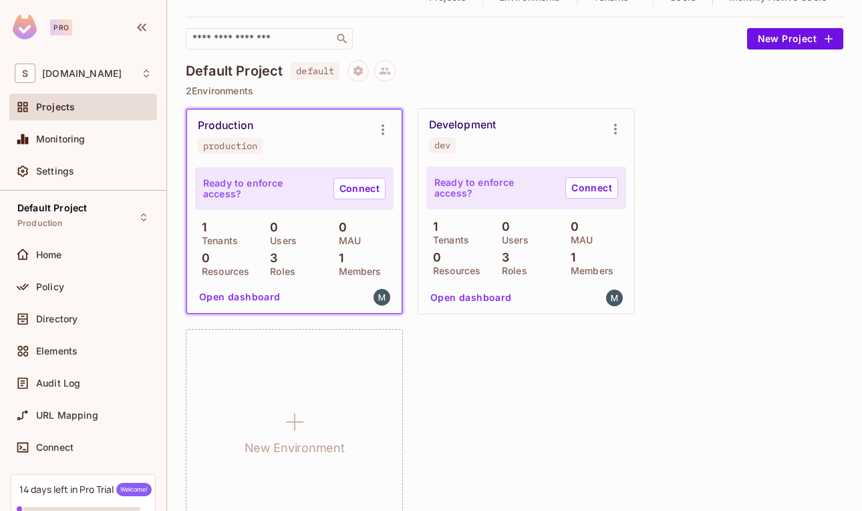
click at [221, 120] on div "Production" at bounding box center [225, 125] width 55 height 13
click at [379, 126] on icon "Environment settings" at bounding box center [383, 130] width 16 height 16
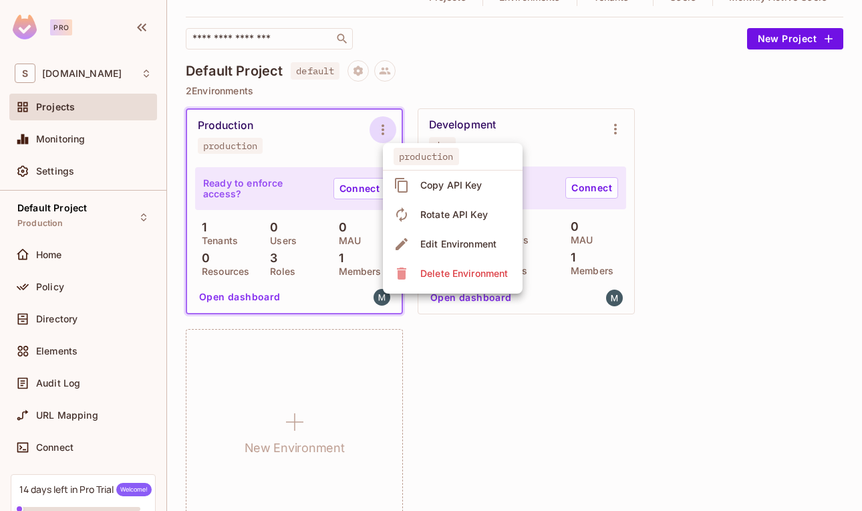
click at [484, 241] on div "Edit Environment" at bounding box center [459, 243] width 76 height 13
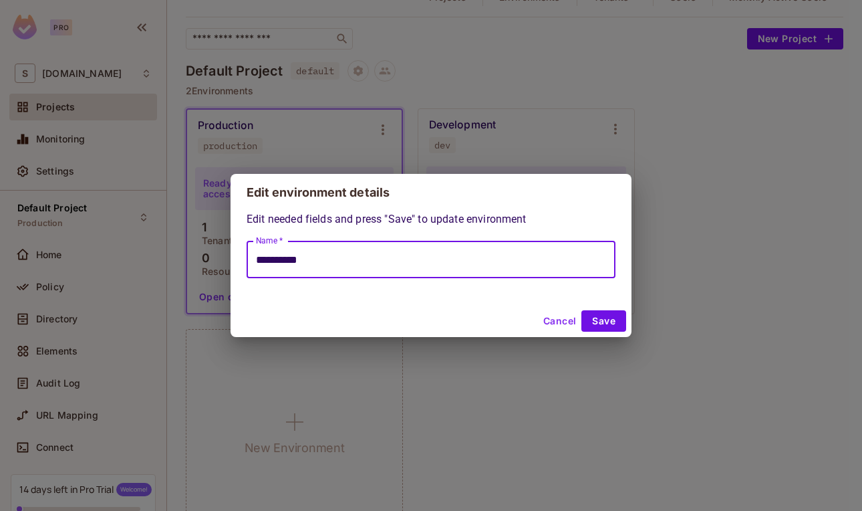
drag, startPoint x: 330, startPoint y: 253, endPoint x: 170, endPoint y: 253, distance: 159.8
click at [170, 253] on div "**********" at bounding box center [431, 255] width 862 height 511
type input "***"
click at [603, 317] on button "Save" at bounding box center [604, 320] width 45 height 21
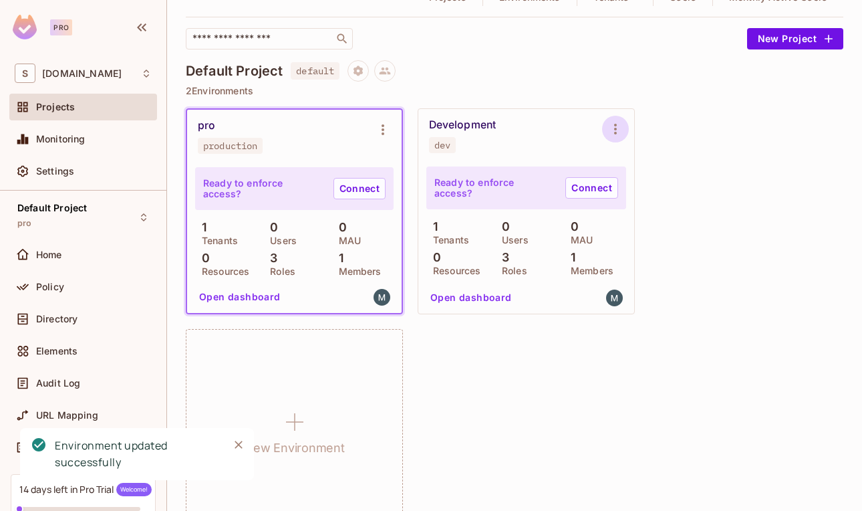
click at [619, 127] on icon "Environment settings" at bounding box center [616, 129] width 16 height 16
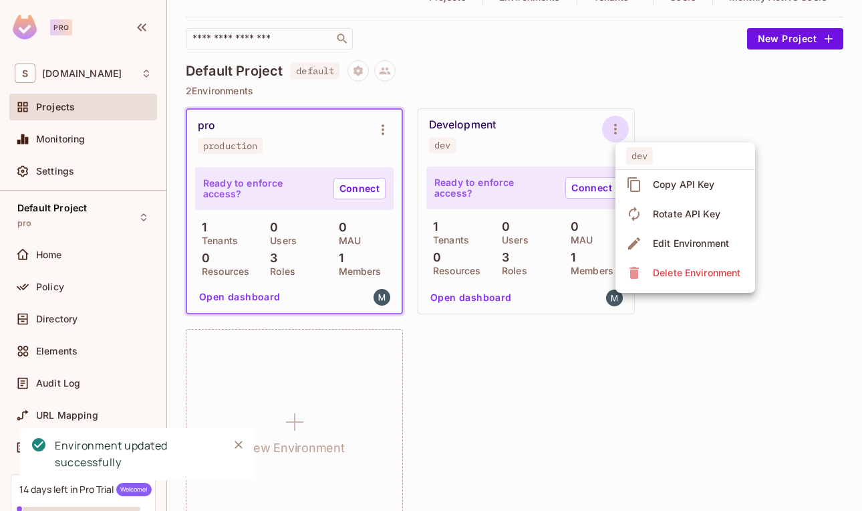
click at [667, 237] on div "Edit Environment" at bounding box center [691, 243] width 76 height 13
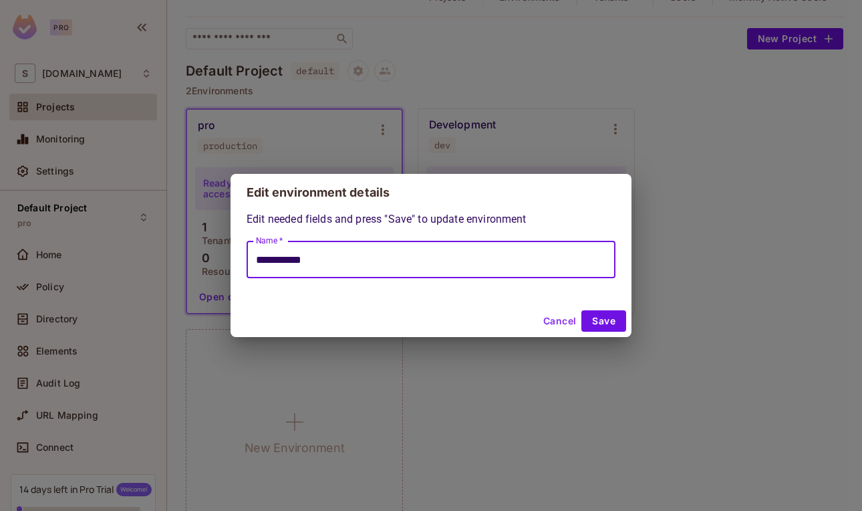
drag, startPoint x: 346, startPoint y: 259, endPoint x: 177, endPoint y: 257, distance: 168.5
click at [177, 257] on div "**********" at bounding box center [431, 255] width 862 height 511
type input "***"
click at [622, 323] on button "Save" at bounding box center [604, 320] width 45 height 21
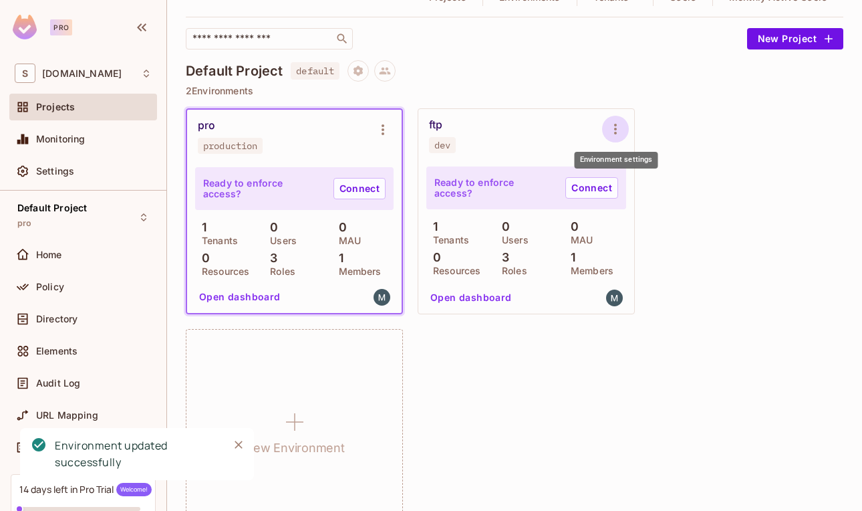
click at [614, 130] on icon "Environment settings" at bounding box center [616, 129] width 16 height 16
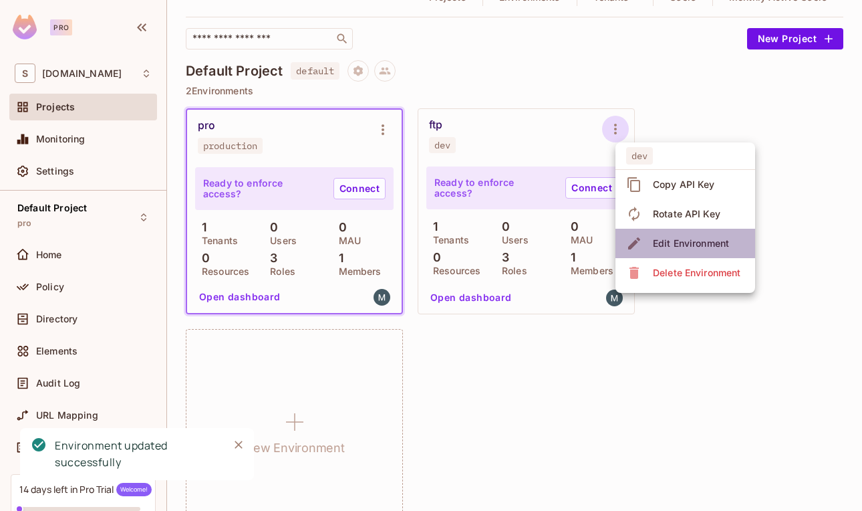
click at [682, 241] on div "Edit Environment" at bounding box center [691, 243] width 76 height 13
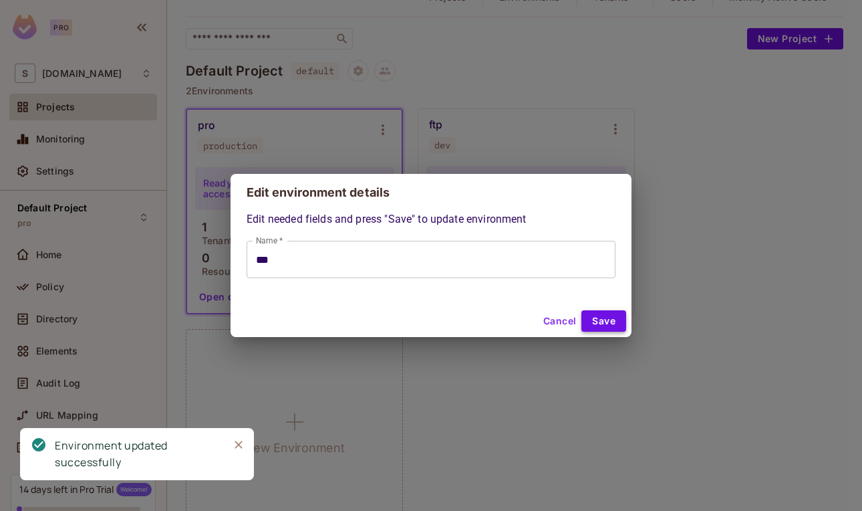
click at [599, 319] on button "Save" at bounding box center [604, 320] width 45 height 21
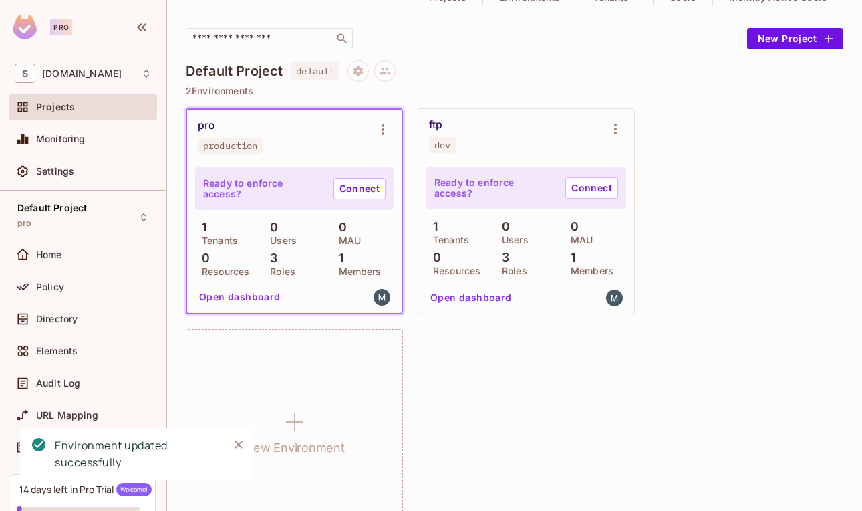
click at [438, 145] on div "dev" at bounding box center [443, 145] width 16 height 11
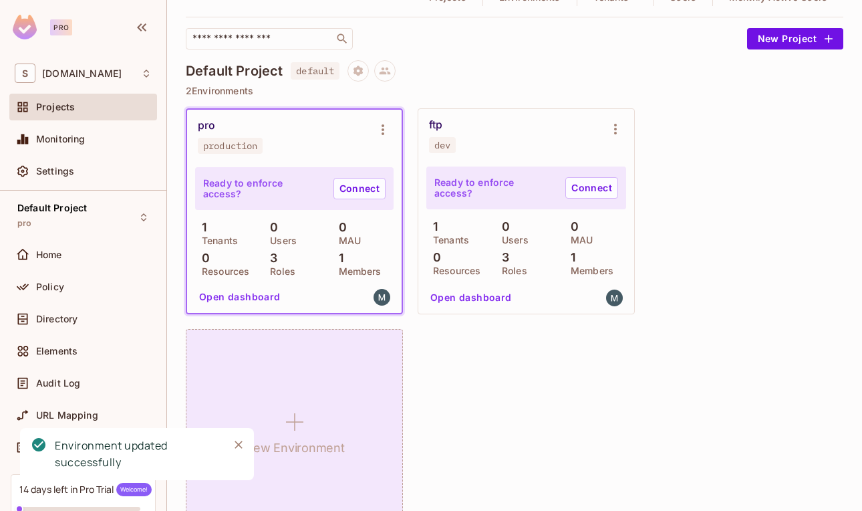
click at [305, 382] on div "New Environment" at bounding box center [294, 432] width 217 height 206
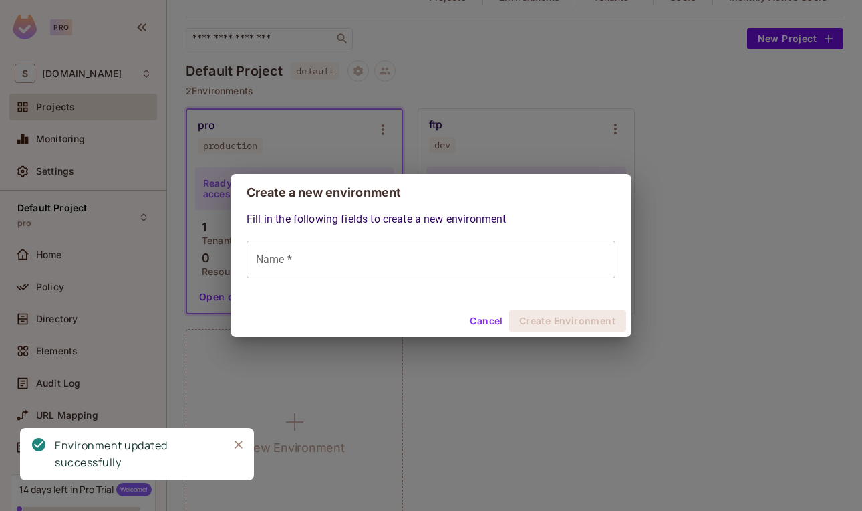
click at [378, 249] on input "Name *" at bounding box center [431, 259] width 369 height 37
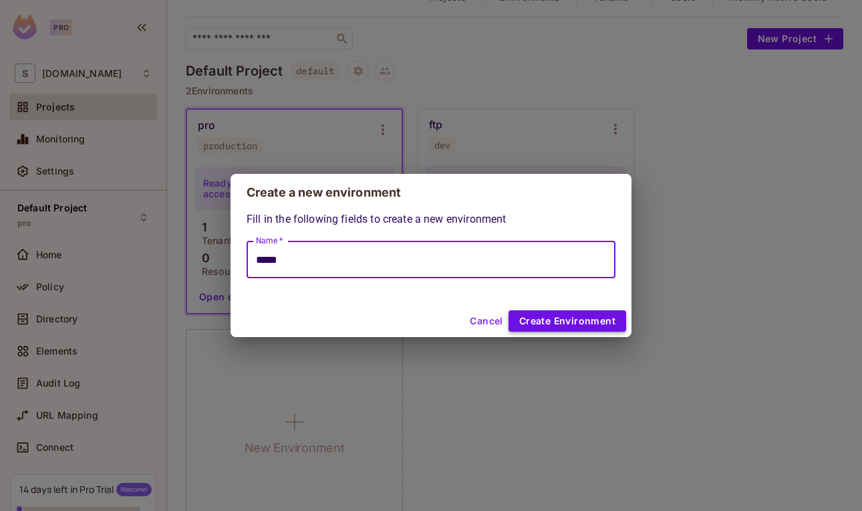
type input "*****"
click at [575, 321] on button "Create Environment" at bounding box center [568, 320] width 118 height 21
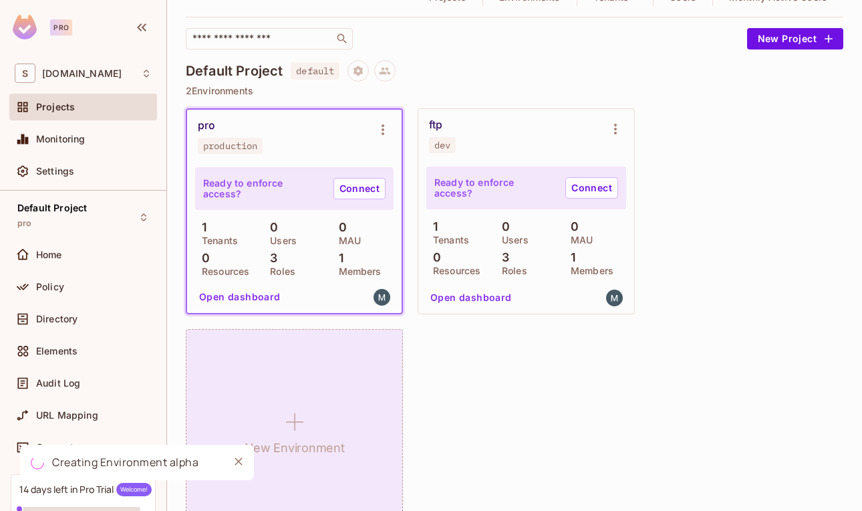
scroll to position [112, 0]
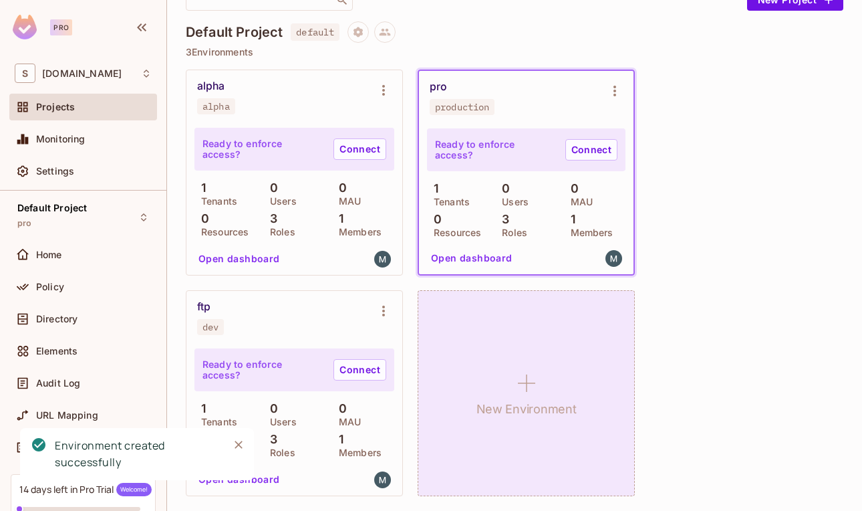
click at [504, 349] on div "New Environment" at bounding box center [526, 393] width 217 height 206
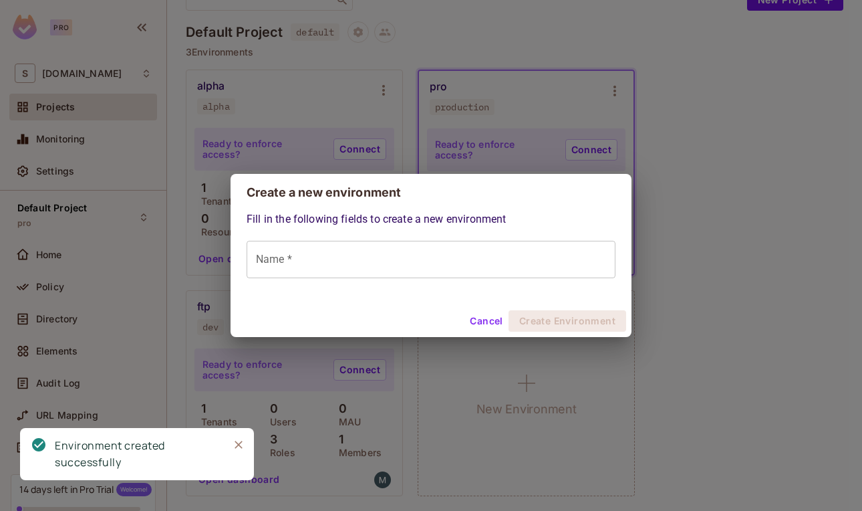
click at [415, 270] on input "Name *" at bounding box center [431, 259] width 369 height 37
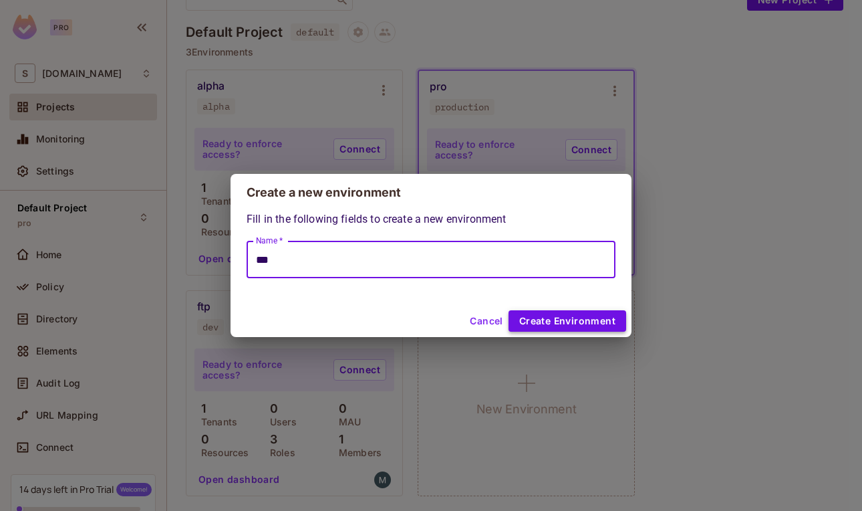
type input "***"
click at [563, 317] on button "Create Environment" at bounding box center [568, 320] width 118 height 21
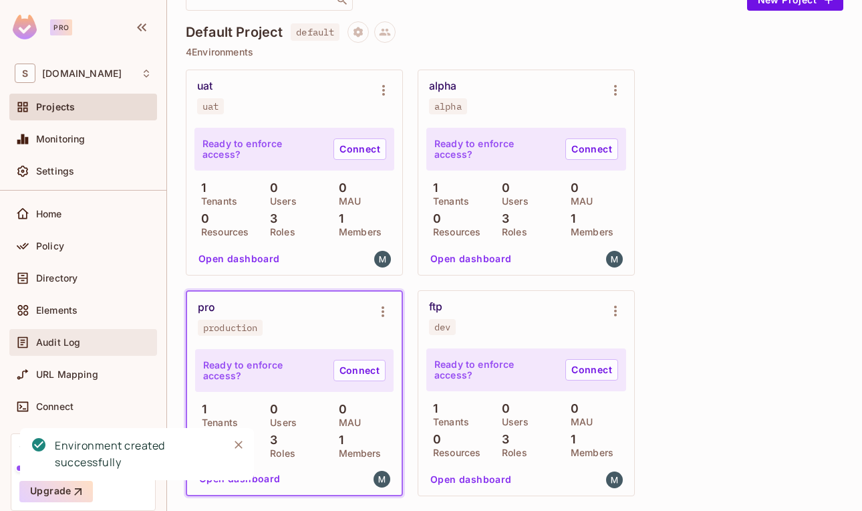
scroll to position [0, 0]
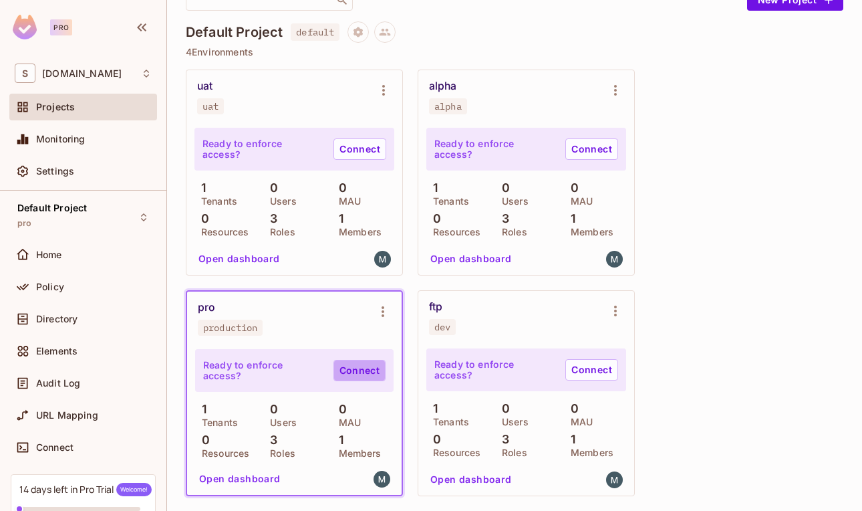
click at [359, 366] on link "Connect" at bounding box center [360, 370] width 52 height 21
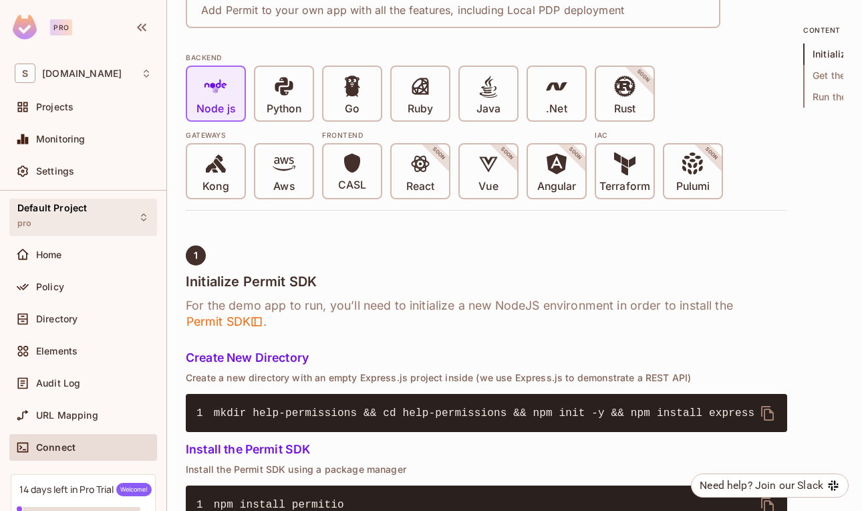
click at [88, 213] on div "Default Project pro" at bounding box center [83, 217] width 148 height 37
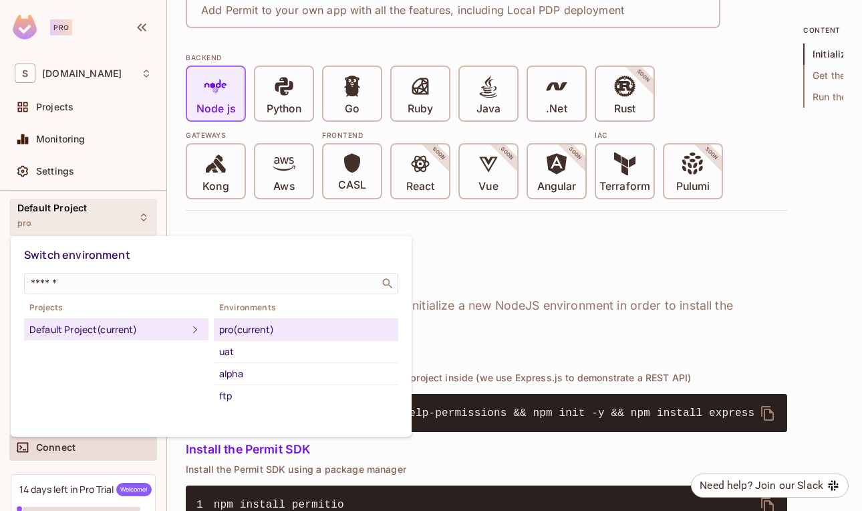
click at [239, 327] on div "pro (current)" at bounding box center [306, 330] width 174 height 16
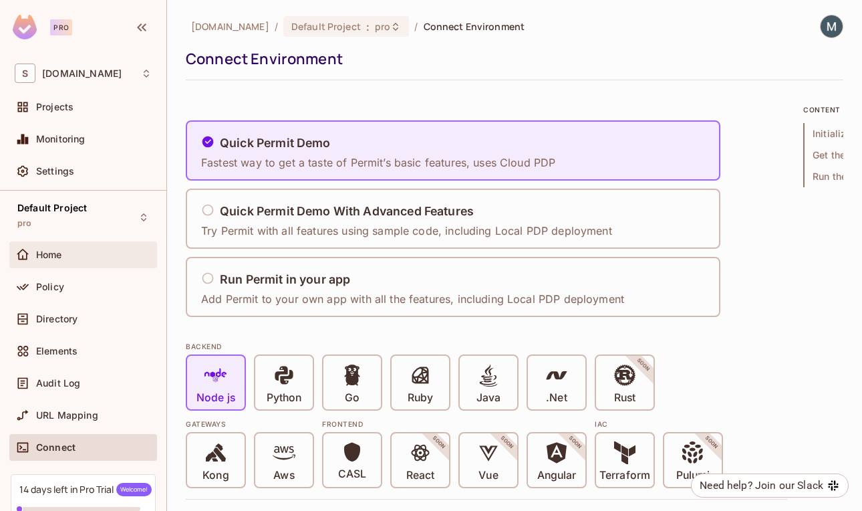
click at [92, 255] on div "Home" at bounding box center [94, 254] width 116 height 11
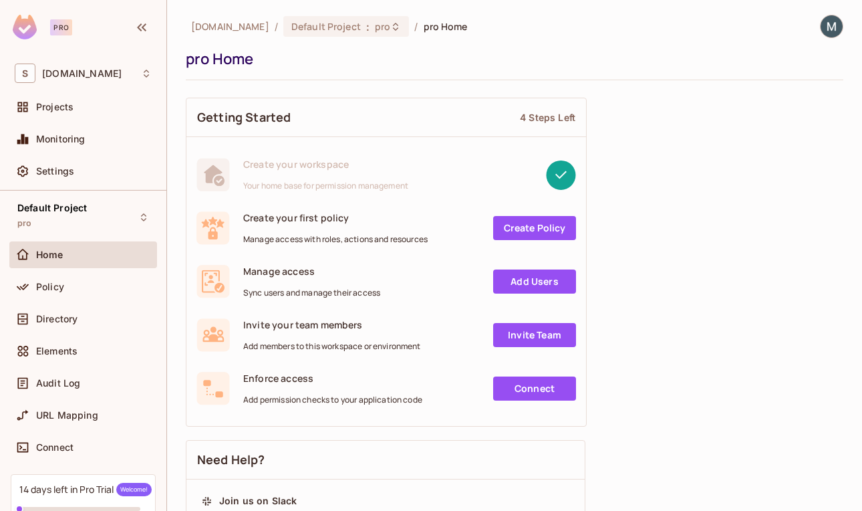
click at [524, 281] on link "Add Users" at bounding box center [534, 281] width 83 height 24
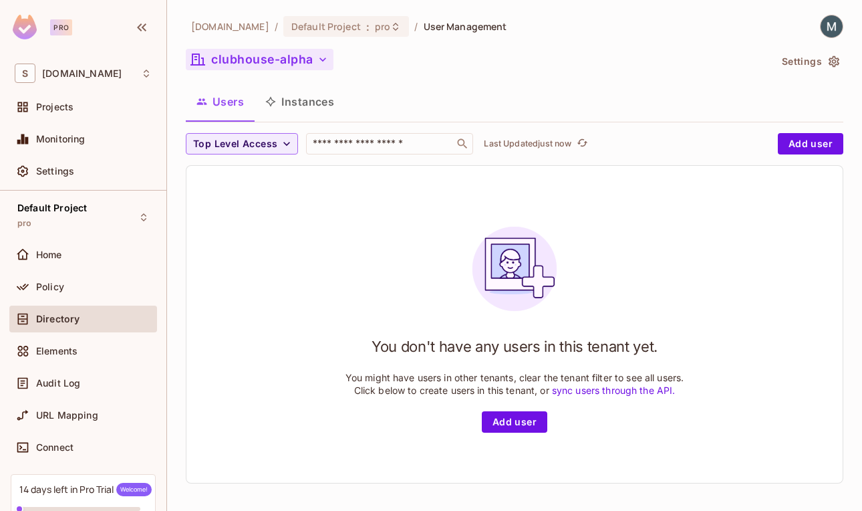
click at [275, 58] on button "clubhouse-alpha" at bounding box center [260, 59] width 148 height 21
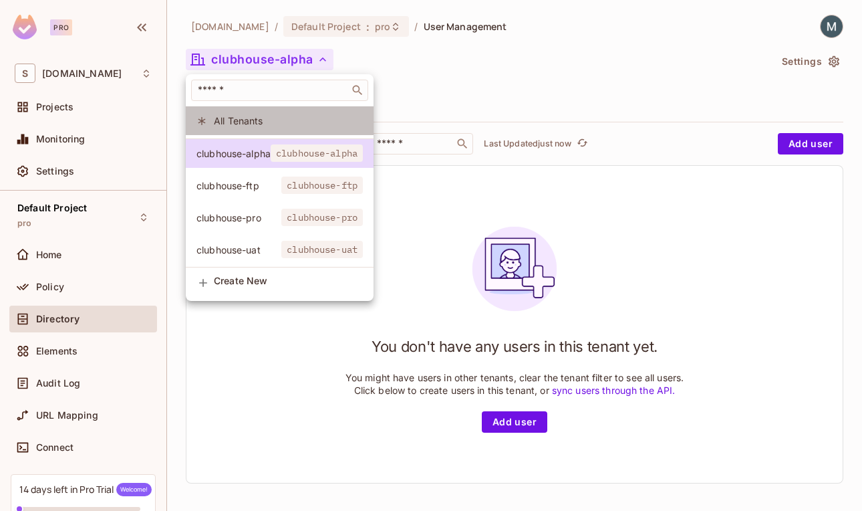
click at [230, 116] on span "All Tenants" at bounding box center [288, 120] width 149 height 13
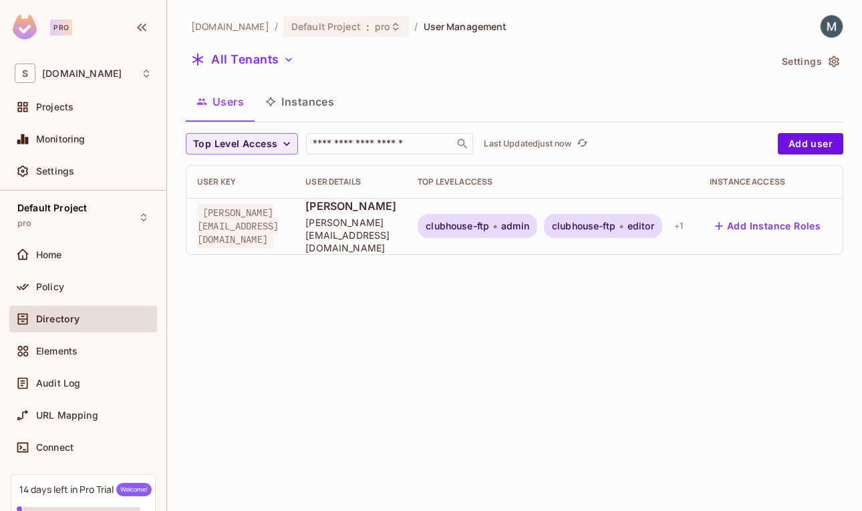
click at [822, 60] on button "Settings" at bounding box center [810, 61] width 67 height 21
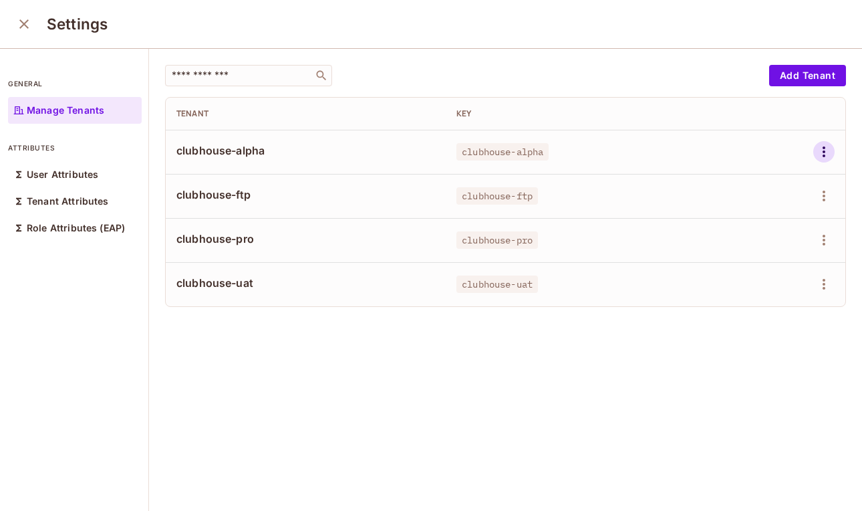
click at [823, 147] on icon "button" at bounding box center [824, 151] width 3 height 11
click at [773, 239] on div "Delete Tenant" at bounding box center [776, 241] width 63 height 13
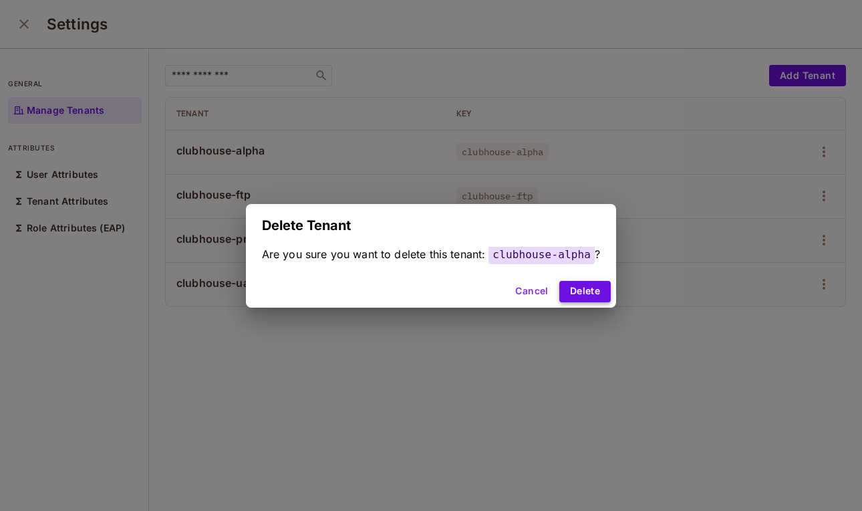
click at [596, 290] on button "Delete" at bounding box center [585, 291] width 51 height 21
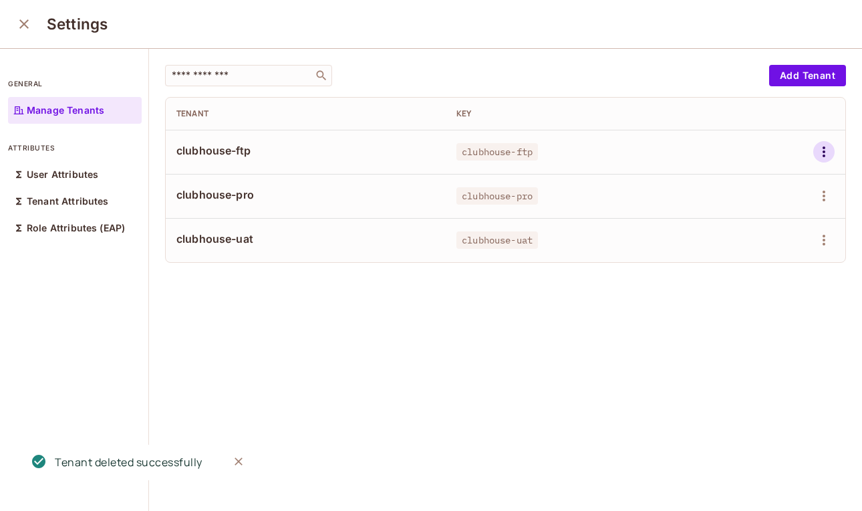
click at [826, 153] on icon "button" at bounding box center [824, 152] width 16 height 16
click at [781, 240] on div "Delete Tenant" at bounding box center [776, 241] width 63 height 13
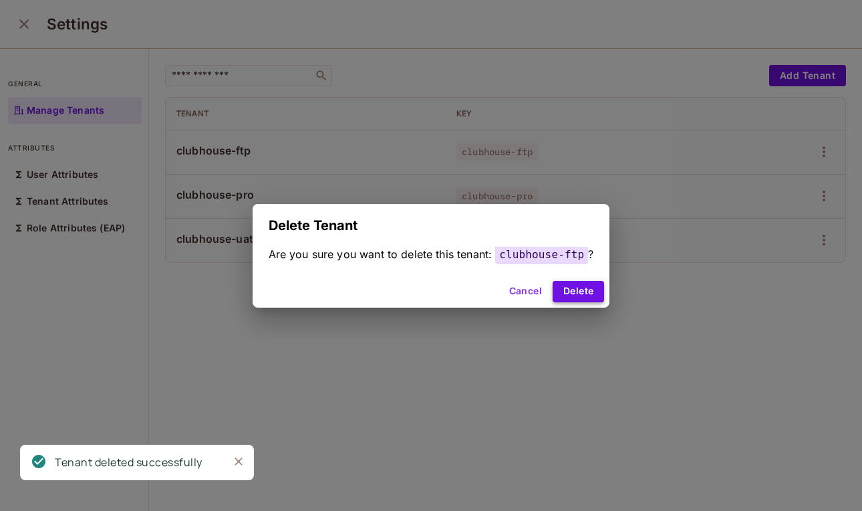
click at [580, 297] on button "Delete" at bounding box center [578, 291] width 51 height 21
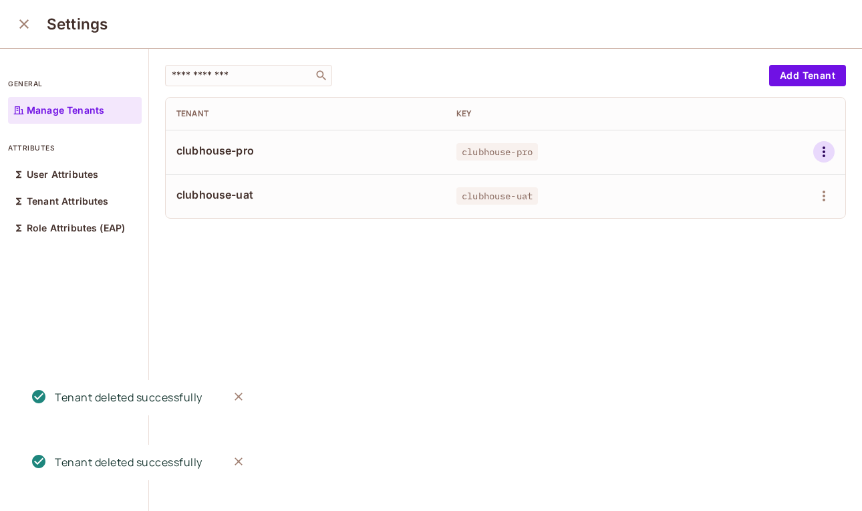
click at [826, 154] on icon "button" at bounding box center [824, 152] width 16 height 16
click at [776, 243] on div "Delete Tenant" at bounding box center [776, 241] width 63 height 13
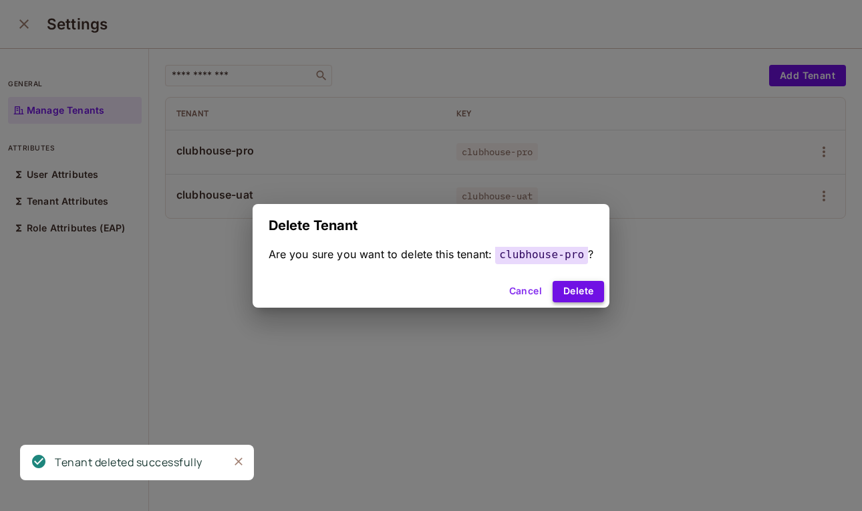
click at [586, 289] on button "Delete" at bounding box center [578, 291] width 51 height 21
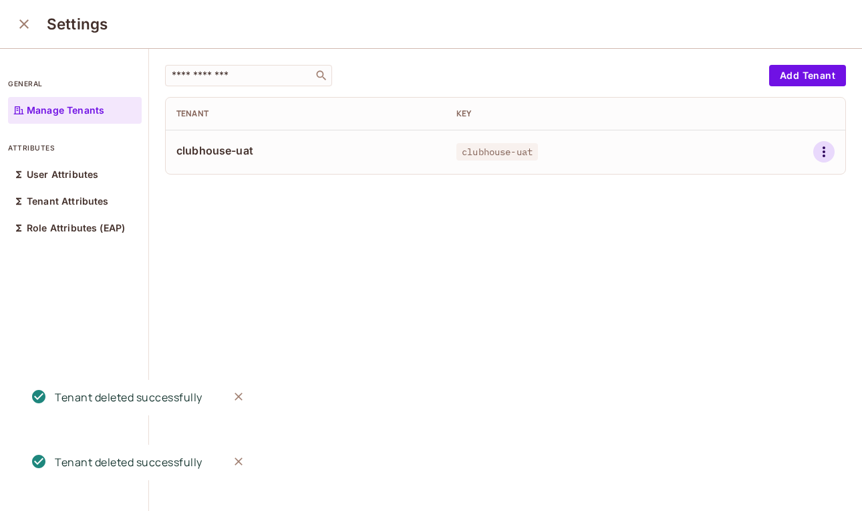
click at [825, 154] on icon "button" at bounding box center [824, 152] width 16 height 16
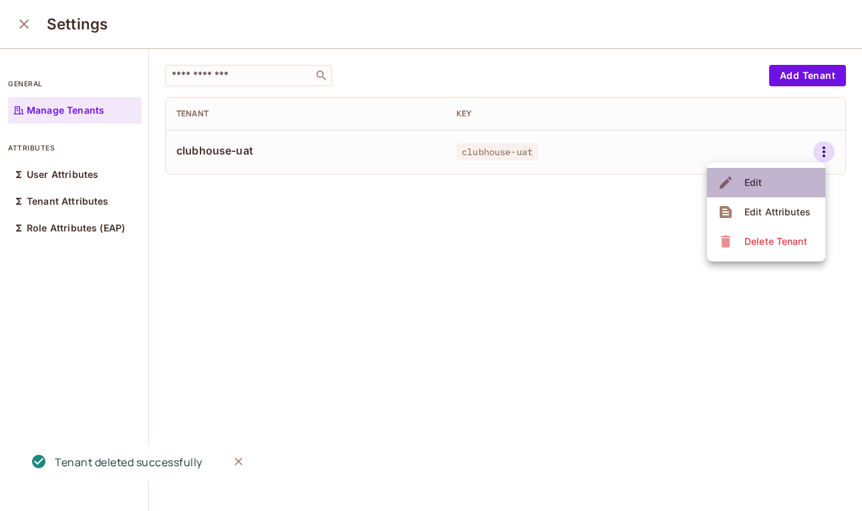
click at [786, 184] on li "Edit" at bounding box center [766, 182] width 118 height 29
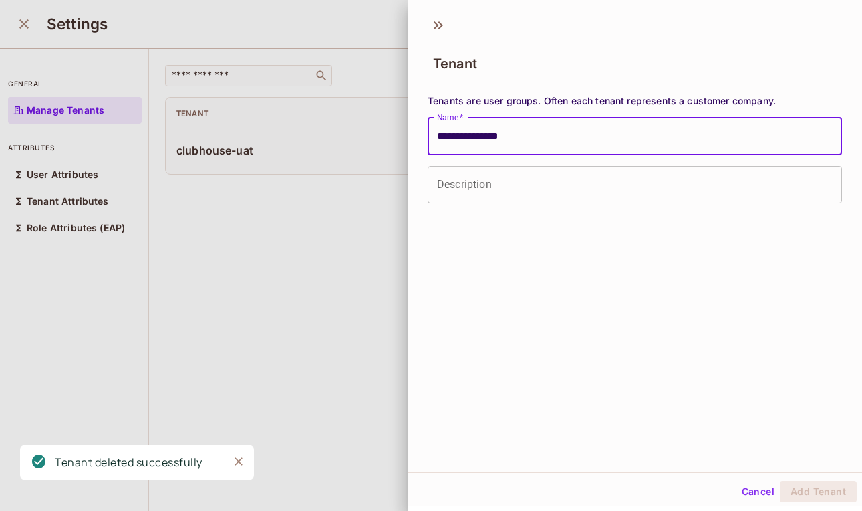
click at [522, 132] on input "**********" at bounding box center [635, 136] width 415 height 37
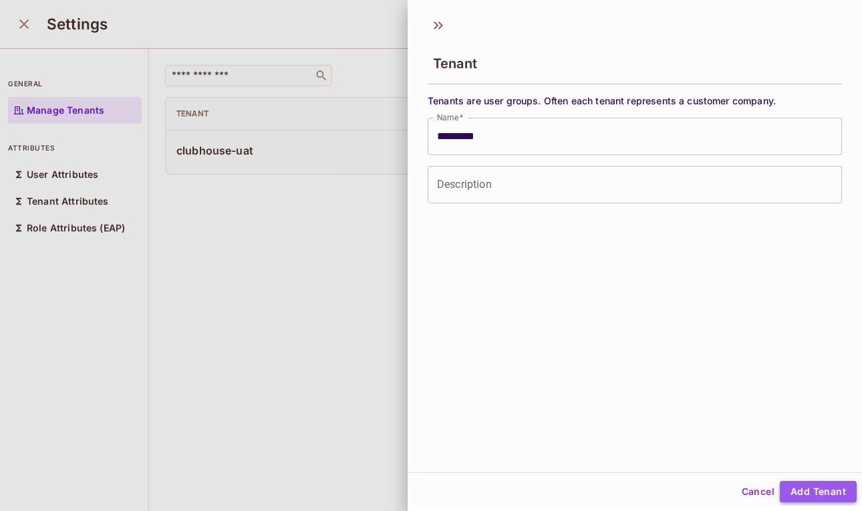
click at [838, 489] on button "Add Tenant" at bounding box center [818, 491] width 77 height 21
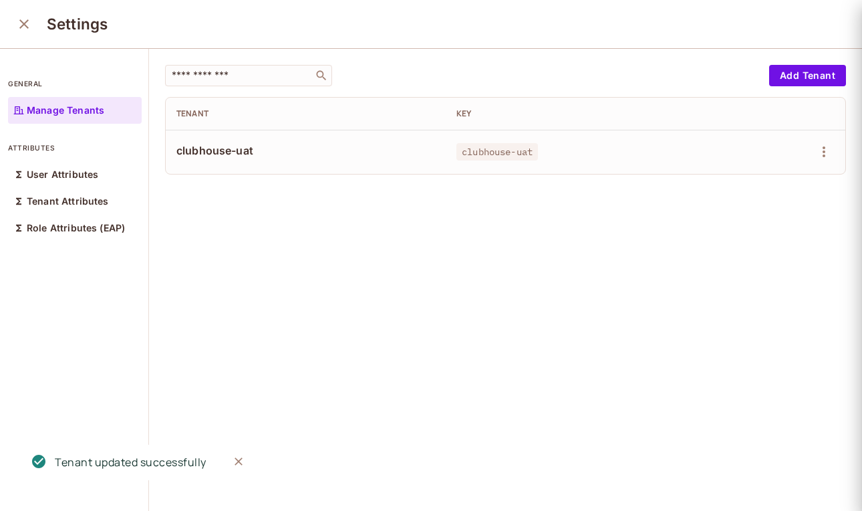
type input "**********"
click at [823, 150] on icon "button" at bounding box center [824, 152] width 16 height 16
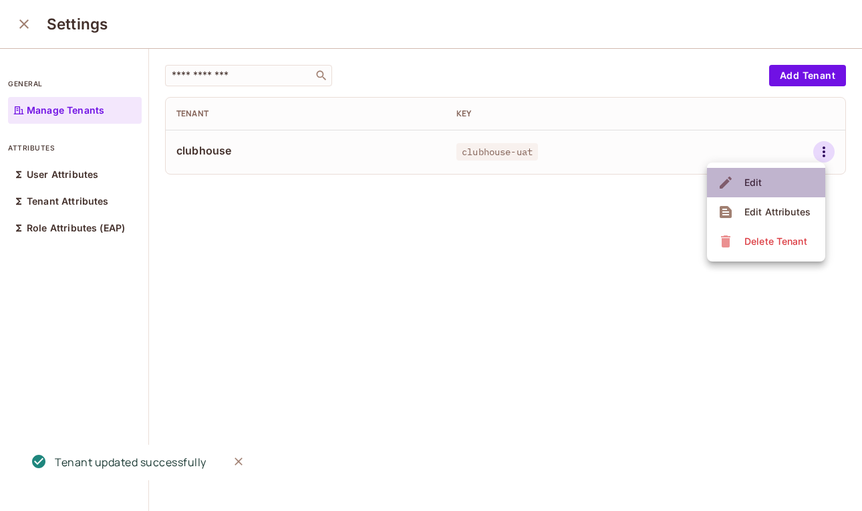
click at [801, 181] on li "Edit" at bounding box center [766, 182] width 118 height 29
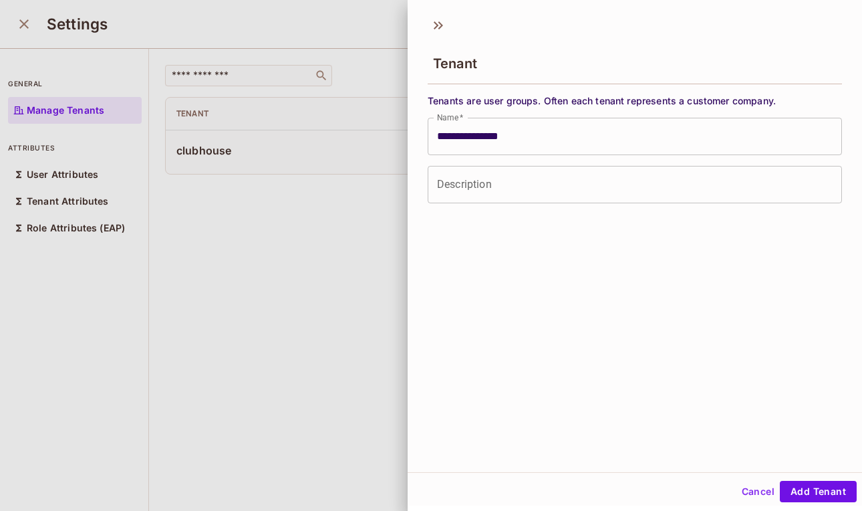
click at [756, 485] on button "Cancel" at bounding box center [758, 491] width 43 height 21
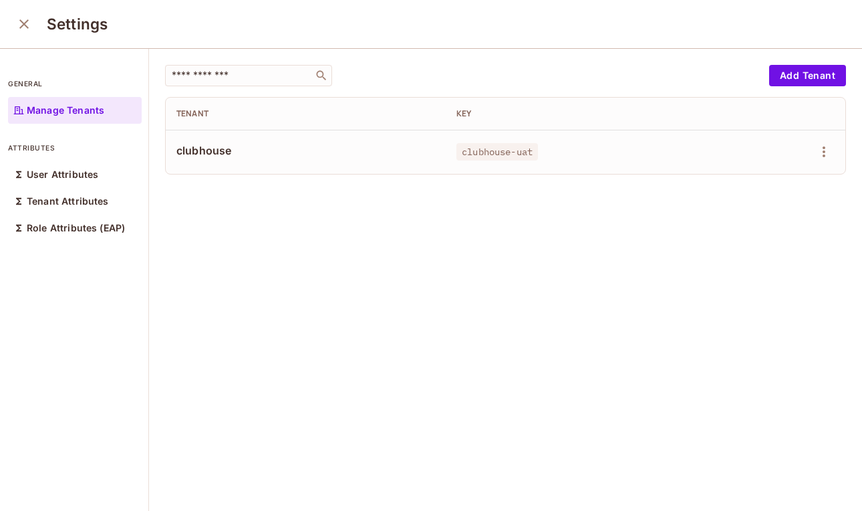
click at [89, 108] on p "Manage Tenants" at bounding box center [66, 110] width 78 height 11
click at [23, 21] on icon "close" at bounding box center [24, 24] width 16 height 16
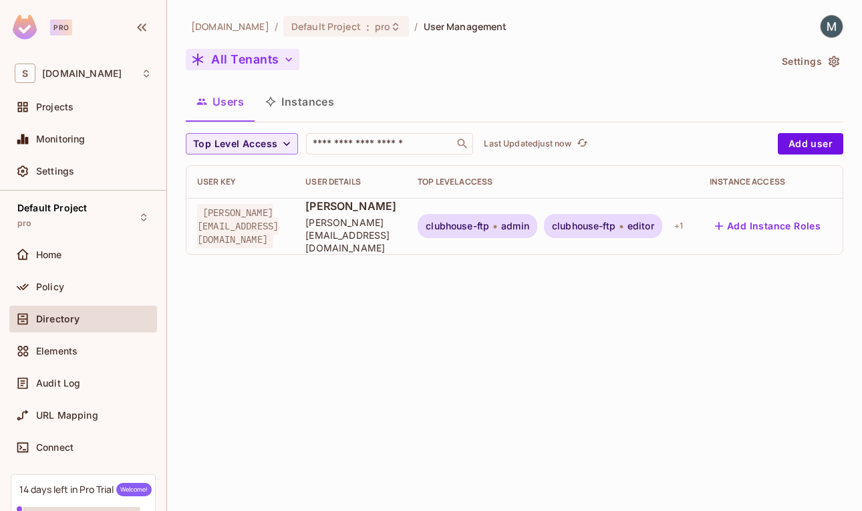
click at [266, 56] on button "All Tenants" at bounding box center [243, 59] width 114 height 21
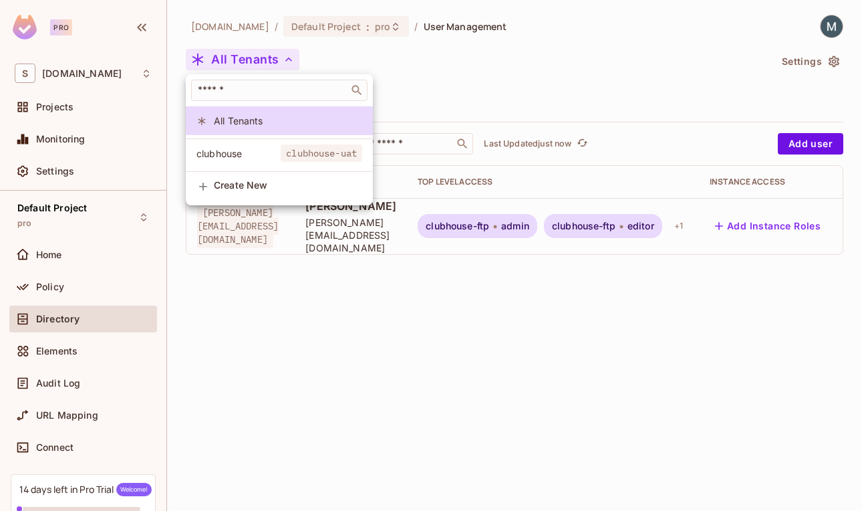
click at [416, 364] on div at bounding box center [431, 255] width 862 height 511
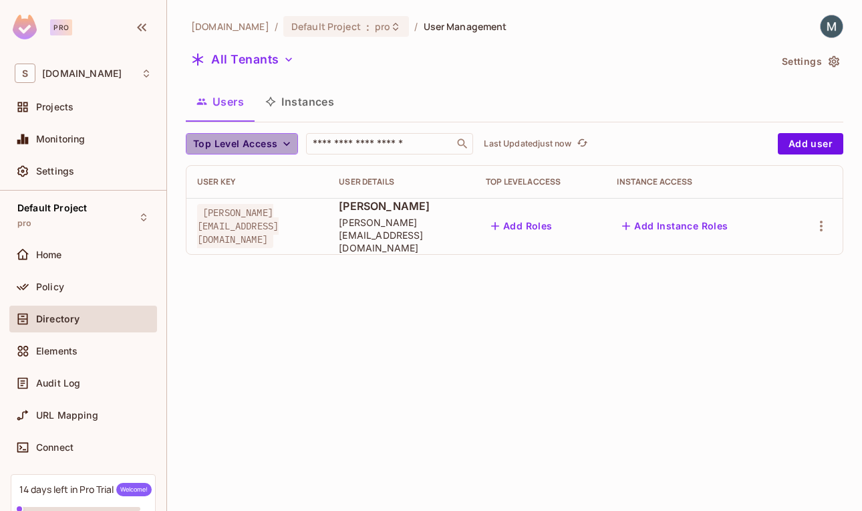
click at [246, 134] on button "Top Level Access" at bounding box center [242, 143] width 112 height 21
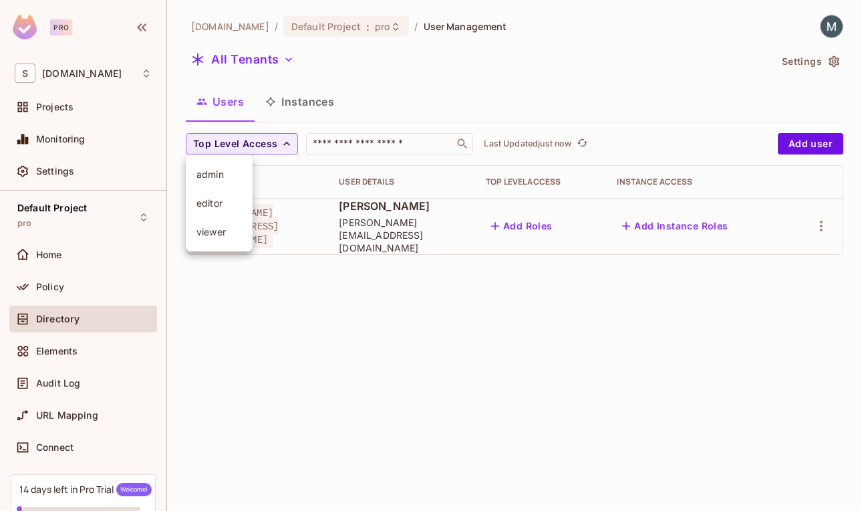
click at [319, 341] on div at bounding box center [431, 255] width 862 height 511
click at [689, 215] on button "Add Instance Roles" at bounding box center [675, 225] width 116 height 21
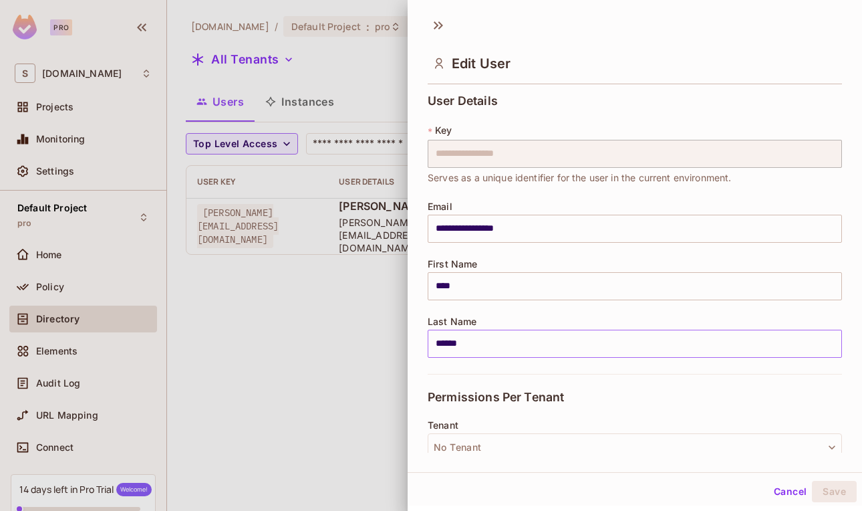
scroll to position [121, 0]
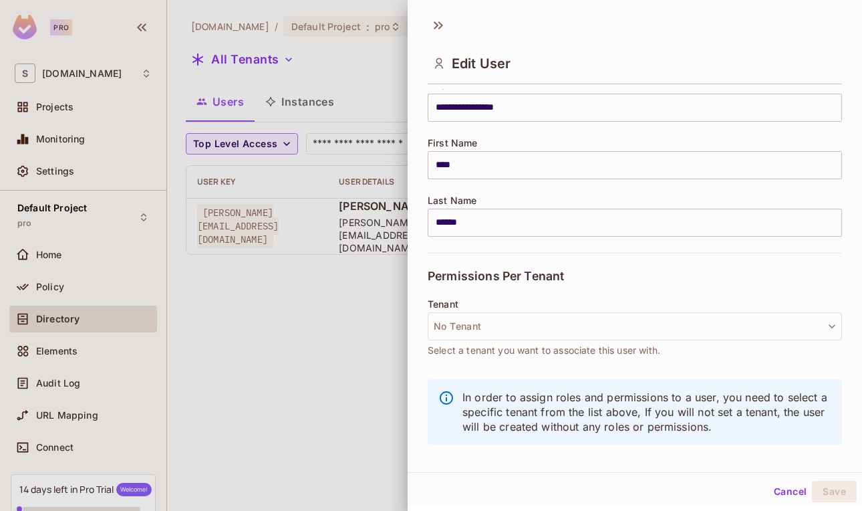
click at [781, 493] on button "Cancel" at bounding box center [790, 491] width 43 height 21
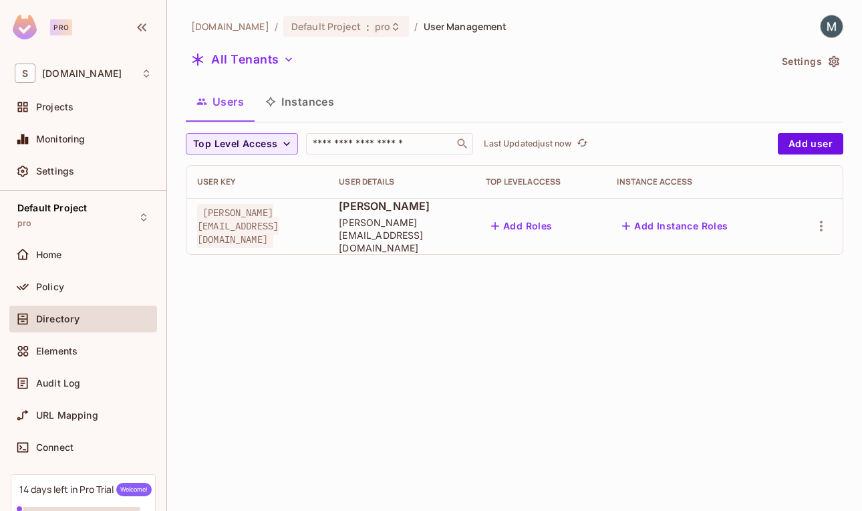
click at [528, 215] on button "Add Roles" at bounding box center [522, 225] width 72 height 21
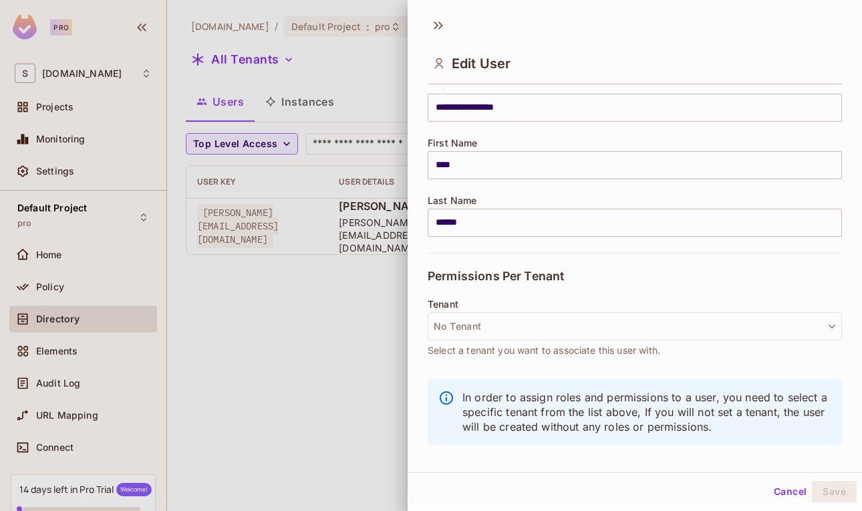
scroll to position [0, 0]
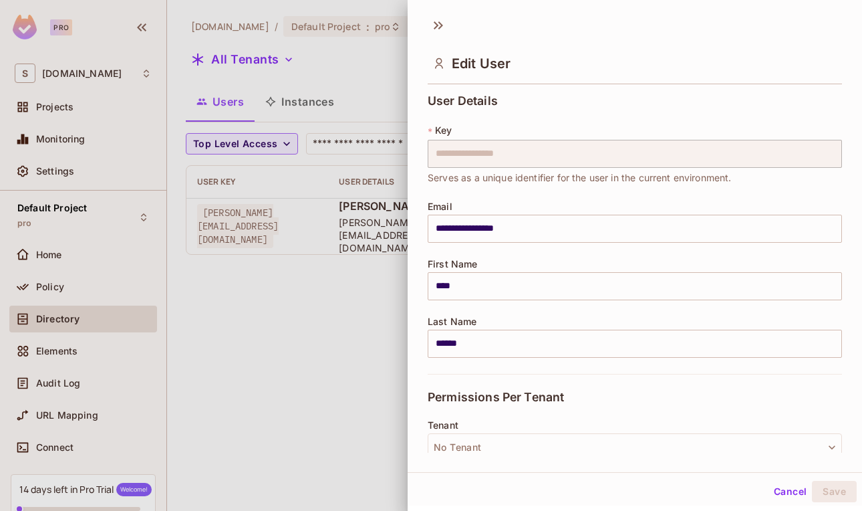
click at [788, 491] on button "Cancel" at bounding box center [790, 491] width 43 height 21
